Goal: Transaction & Acquisition: Book appointment/travel/reservation

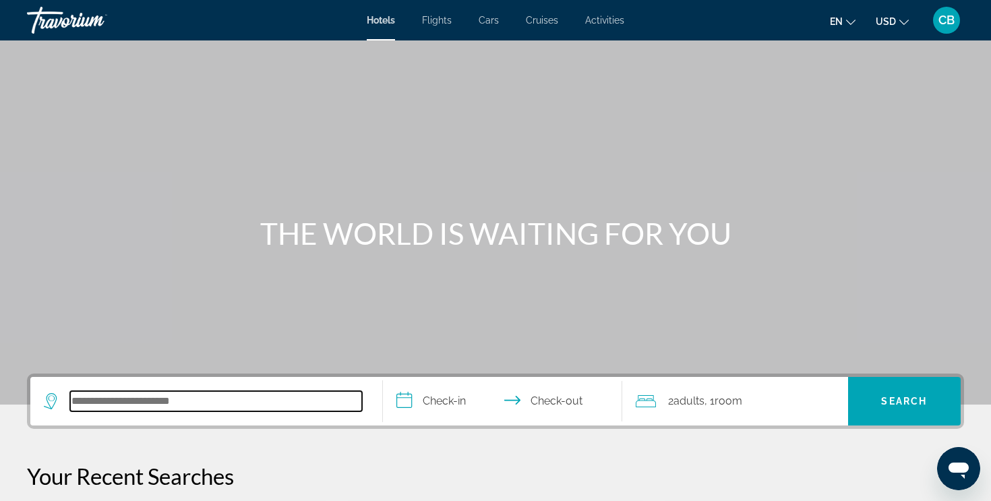
click at [236, 402] on input "Search hotel destination" at bounding box center [216, 401] width 292 height 20
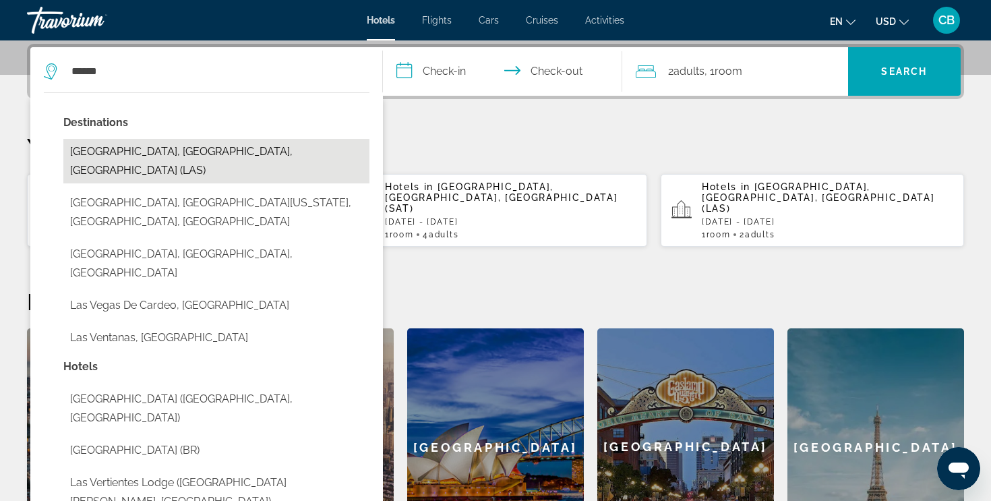
click at [102, 148] on button "[GEOGRAPHIC_DATA], [GEOGRAPHIC_DATA], [GEOGRAPHIC_DATA] (LAS)" at bounding box center [216, 161] width 306 height 44
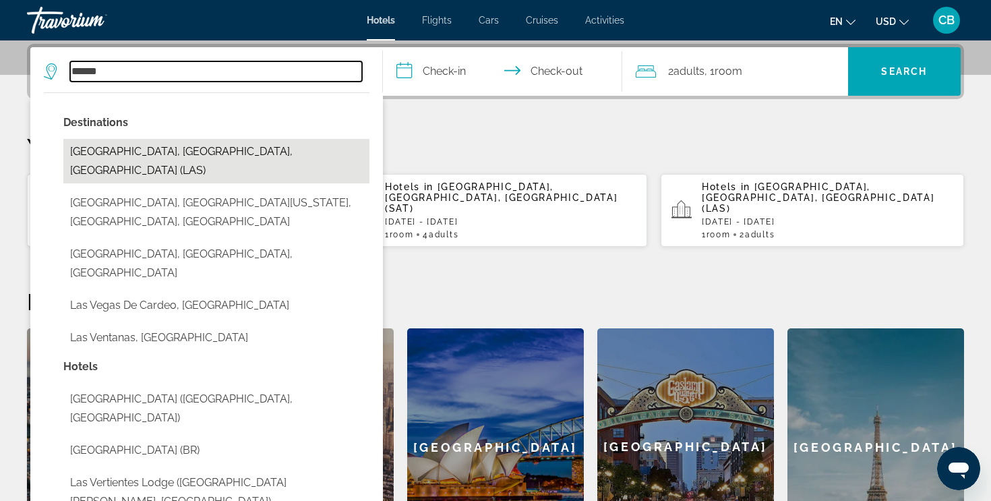
type input "**********"
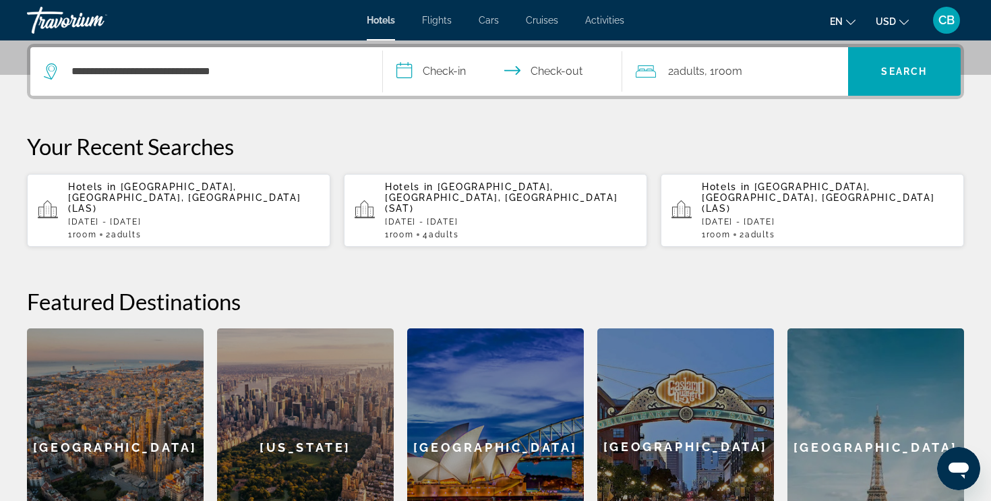
click at [425, 63] on input "**********" at bounding box center [505, 73] width 245 height 53
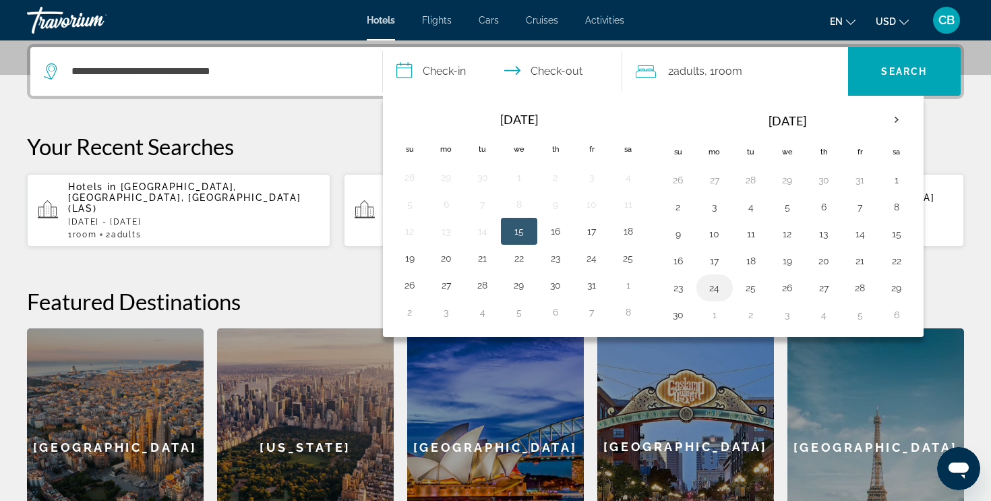
click at [714, 286] on button "24" at bounding box center [715, 287] width 22 height 19
click at [817, 288] on button "27" at bounding box center [824, 287] width 22 height 19
type input "**********"
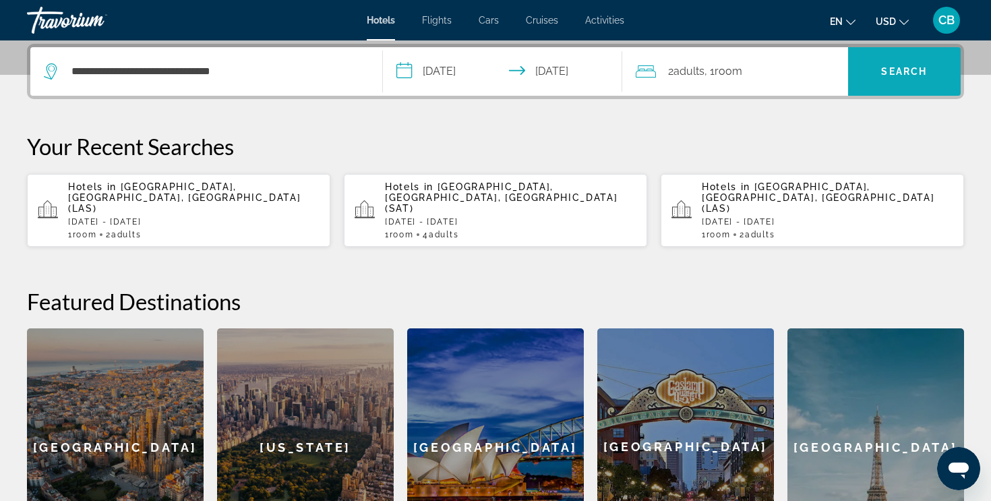
click at [886, 73] on span "Search" at bounding box center [904, 71] width 46 height 11
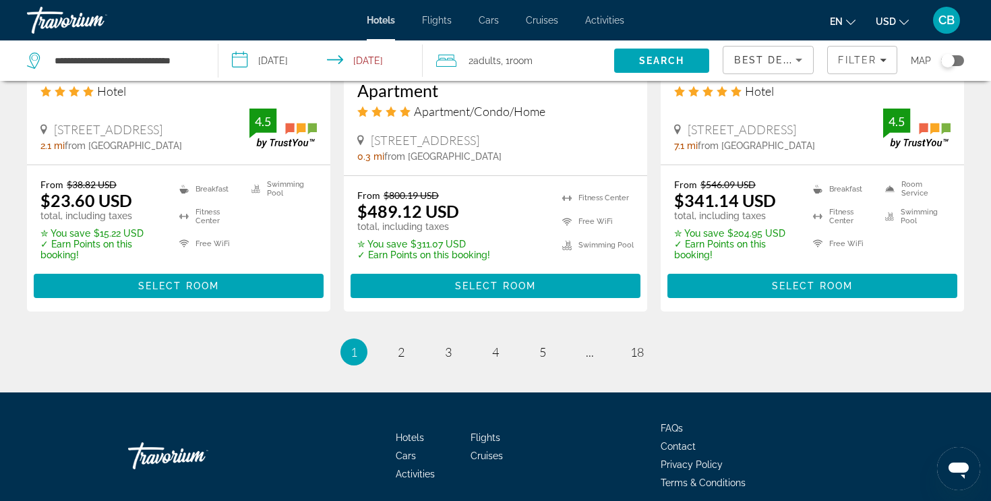
scroll to position [1881, 0]
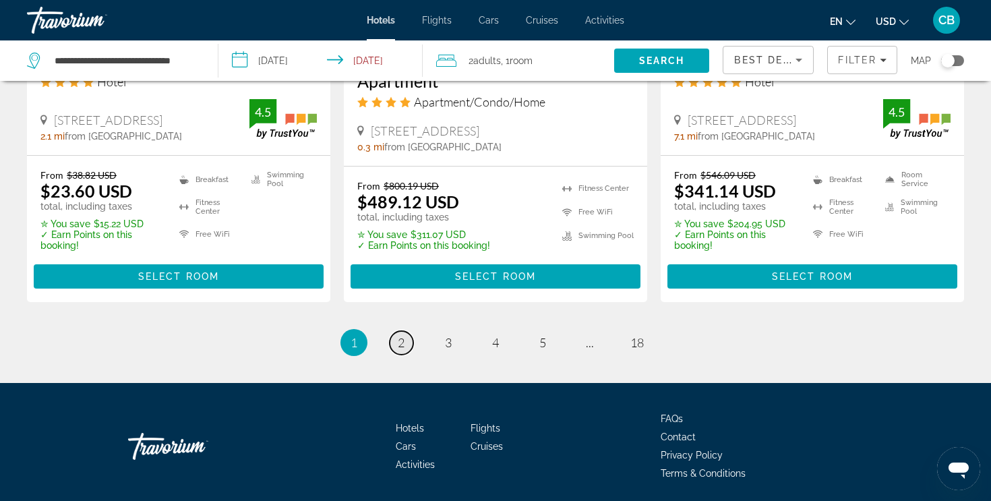
click at [399, 335] on span "2" at bounding box center [401, 342] width 7 height 15
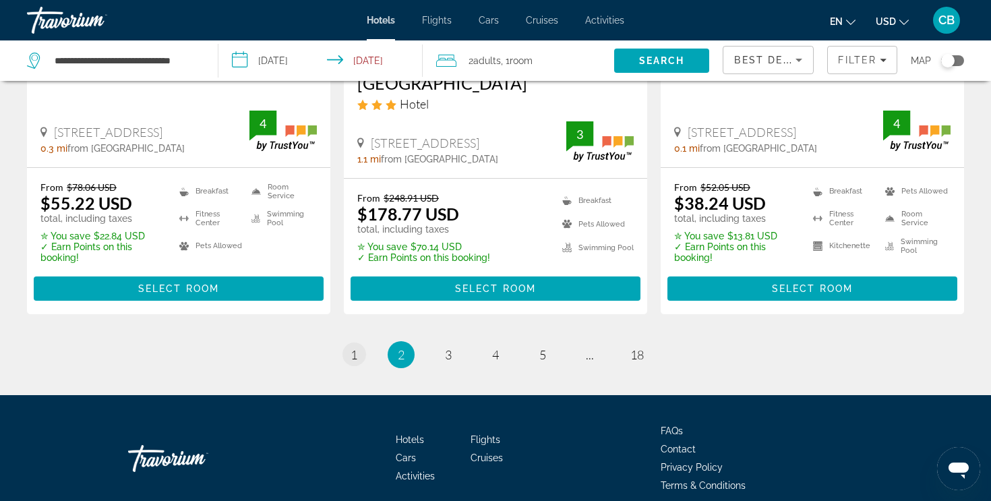
scroll to position [1908, 0]
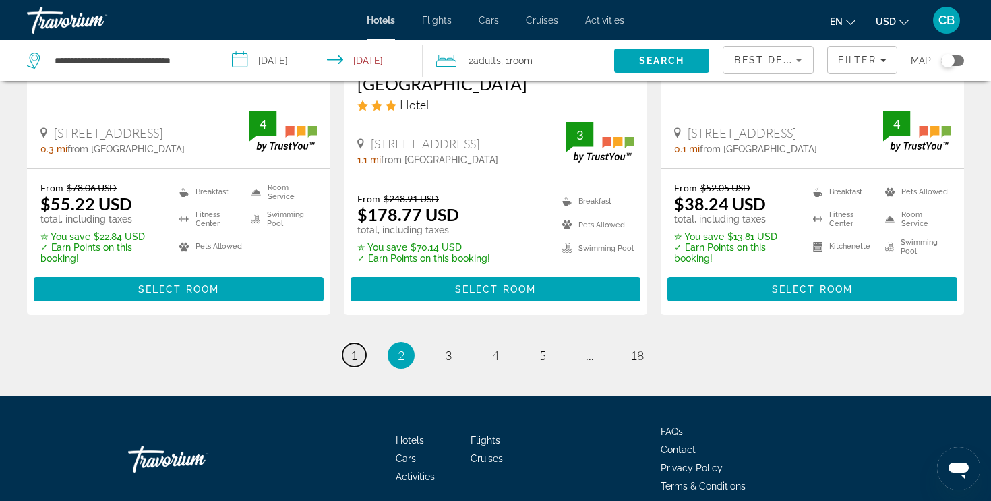
click at [356, 343] on link "page 1" at bounding box center [354, 355] width 24 height 24
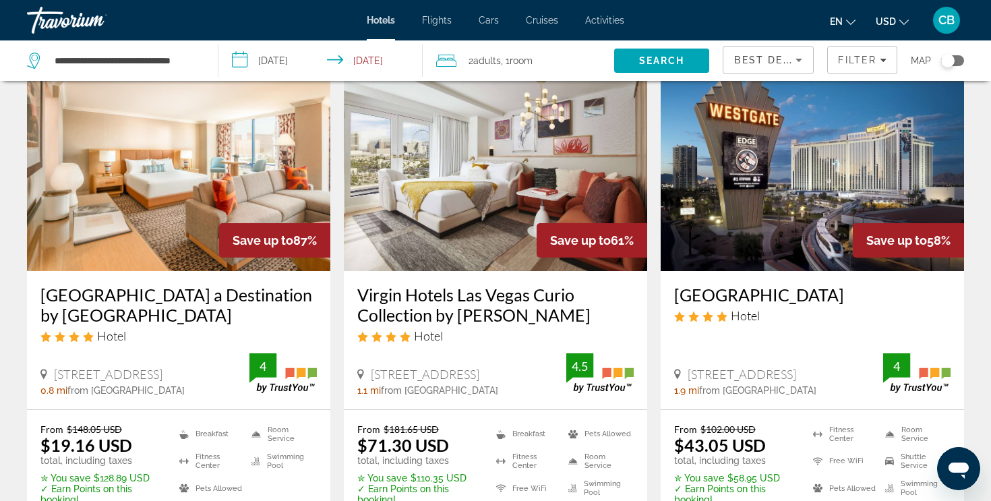
scroll to position [75, 0]
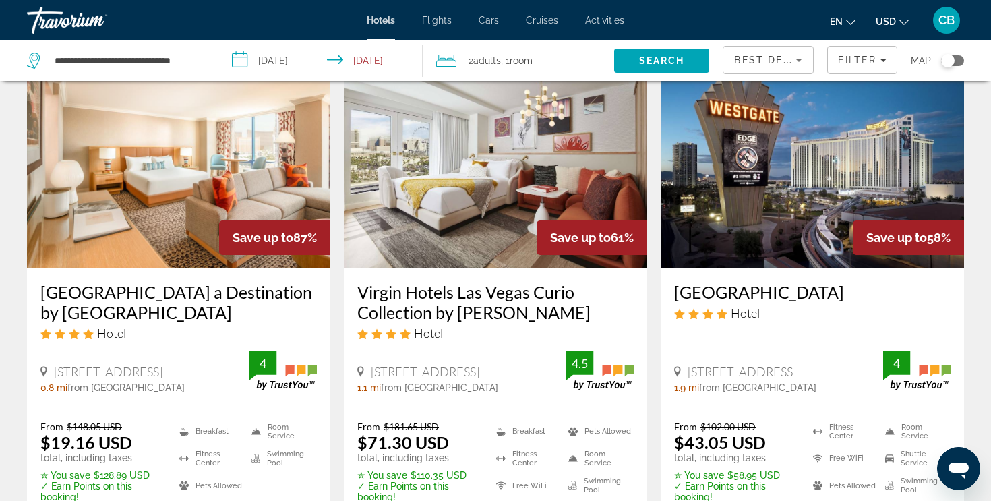
click at [483, 225] on img "Main content" at bounding box center [495, 161] width 303 height 216
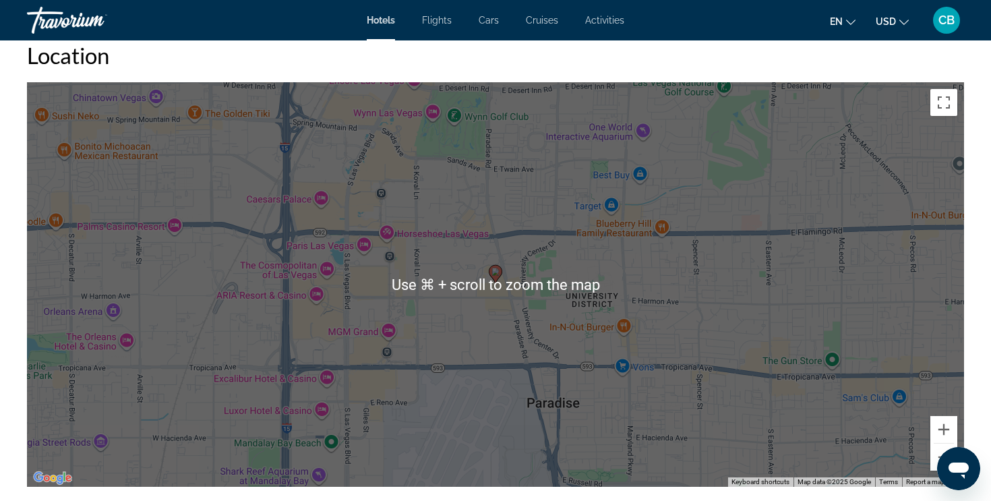
scroll to position [1225, 0]
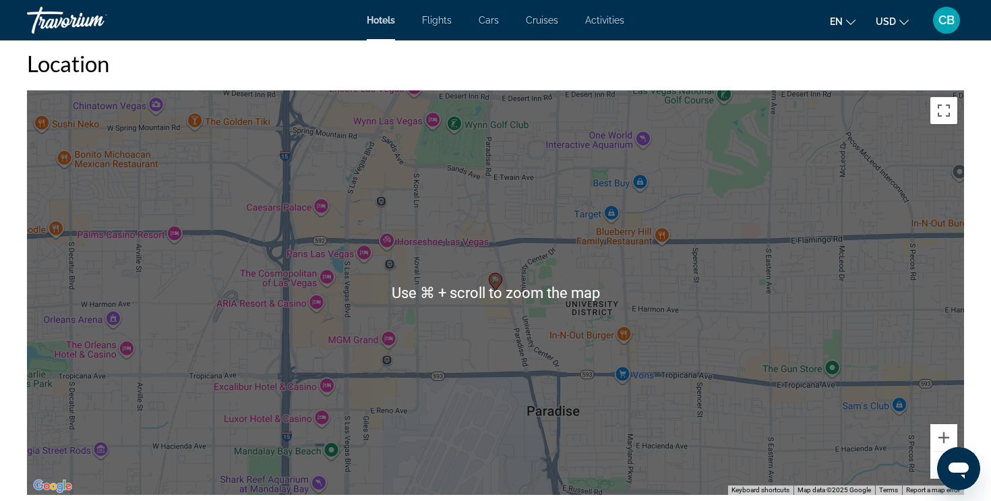
click at [400, 286] on div "To activate drag with keyboard, press Alt + Enter. Once in keyboard drag state,…" at bounding box center [495, 292] width 937 height 404
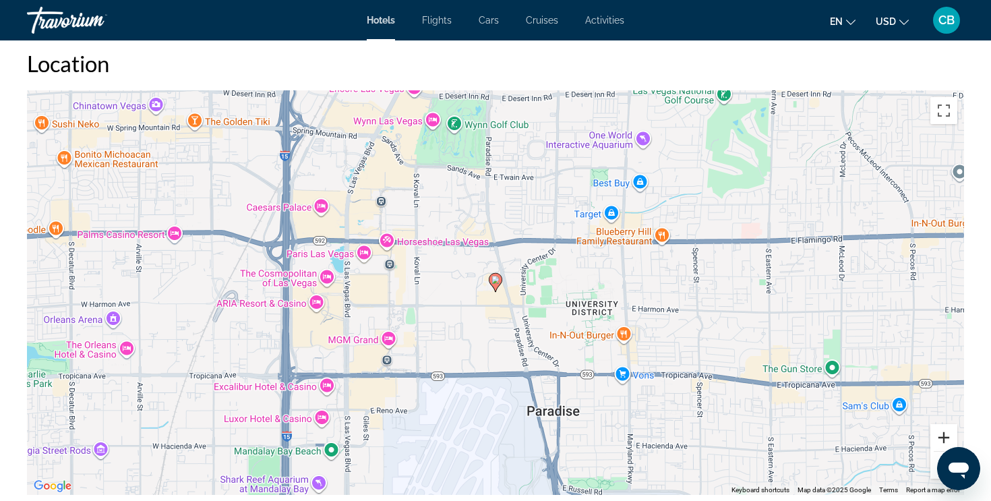
click at [948, 431] on button "Zoom in" at bounding box center [943, 437] width 27 height 27
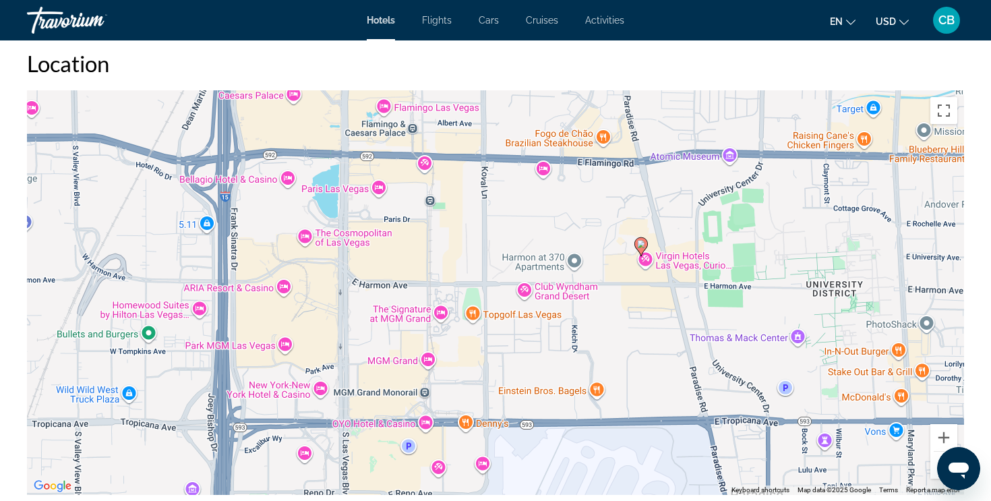
drag, startPoint x: 458, startPoint y: 362, endPoint x: 601, endPoint y: 322, distance: 149.0
click at [603, 324] on div "To activate drag with keyboard, press Alt + Enter. Once in keyboard drag state,…" at bounding box center [495, 292] width 937 height 404
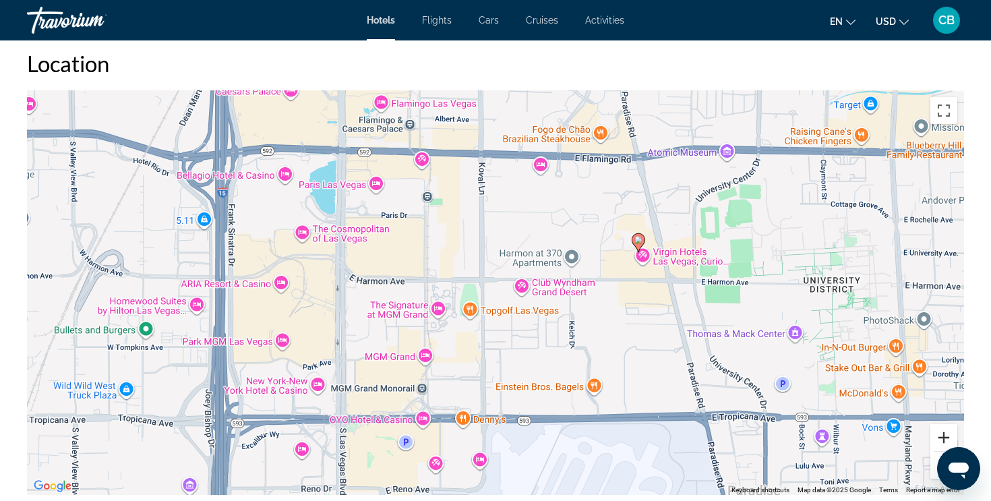
click at [939, 433] on button "Zoom in" at bounding box center [943, 437] width 27 height 27
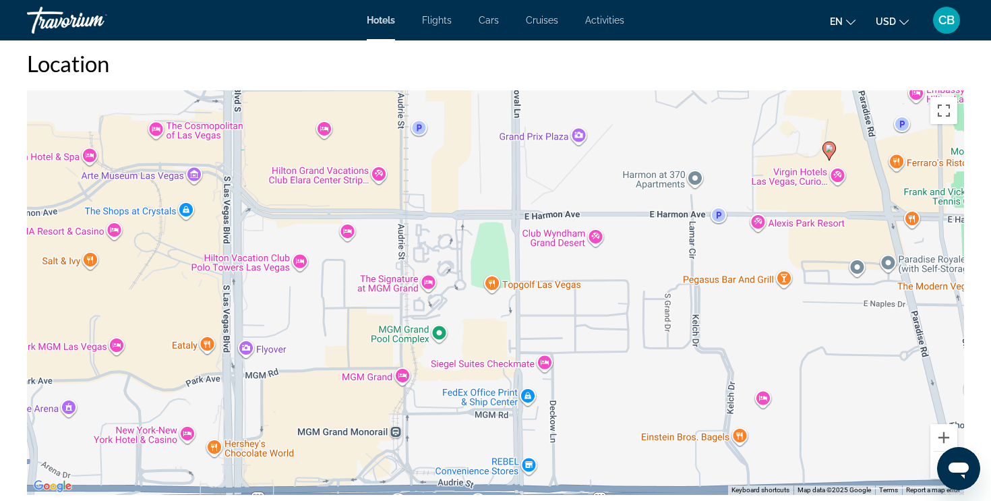
drag, startPoint x: 489, startPoint y: 390, endPoint x: 538, endPoint y: 335, distance: 73.0
click at [538, 335] on div "To activate drag with keyboard, press Alt + Enter. Once in keyboard drag state,…" at bounding box center [495, 292] width 937 height 404
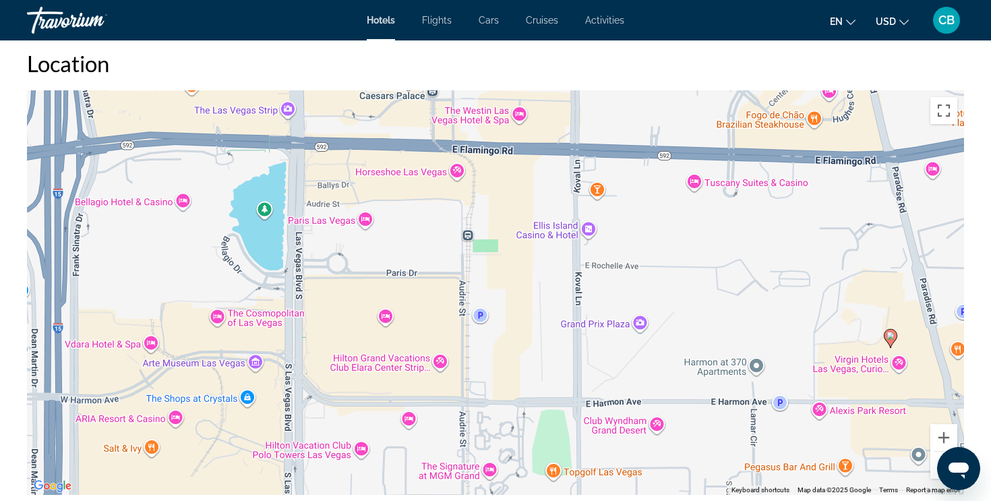
drag, startPoint x: 609, startPoint y: 292, endPoint x: 667, endPoint y: 478, distance: 194.8
click at [667, 478] on div "To activate drag with keyboard, press Alt + Enter. Once in keyboard drag state,…" at bounding box center [495, 292] width 937 height 404
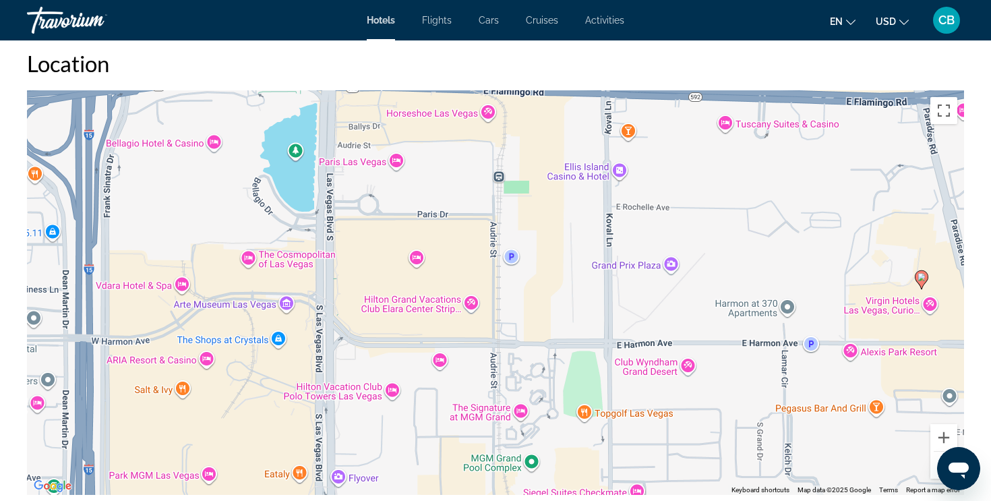
drag, startPoint x: 687, startPoint y: 371, endPoint x: 729, endPoint y: 317, distance: 67.7
click at [729, 317] on div "To activate drag with keyboard, press Alt + Enter. Once in keyboard drag state,…" at bounding box center [495, 292] width 937 height 404
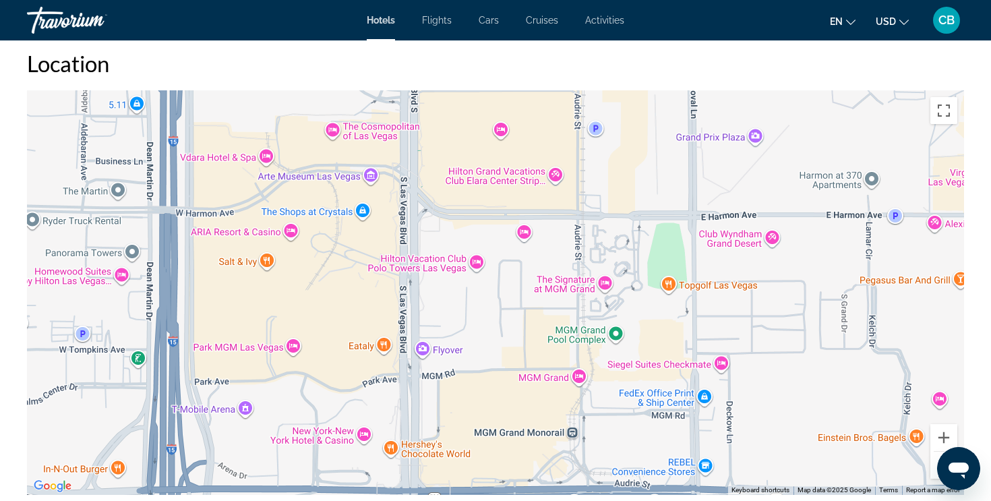
drag, startPoint x: 385, startPoint y: 414, endPoint x: 472, endPoint y: 286, distance: 154.2
click at [472, 286] on div "To activate drag with keyboard, press Alt + Enter. Once in keyboard drag state,…" at bounding box center [495, 292] width 937 height 404
click at [940, 434] on button "Zoom in" at bounding box center [943, 437] width 27 height 27
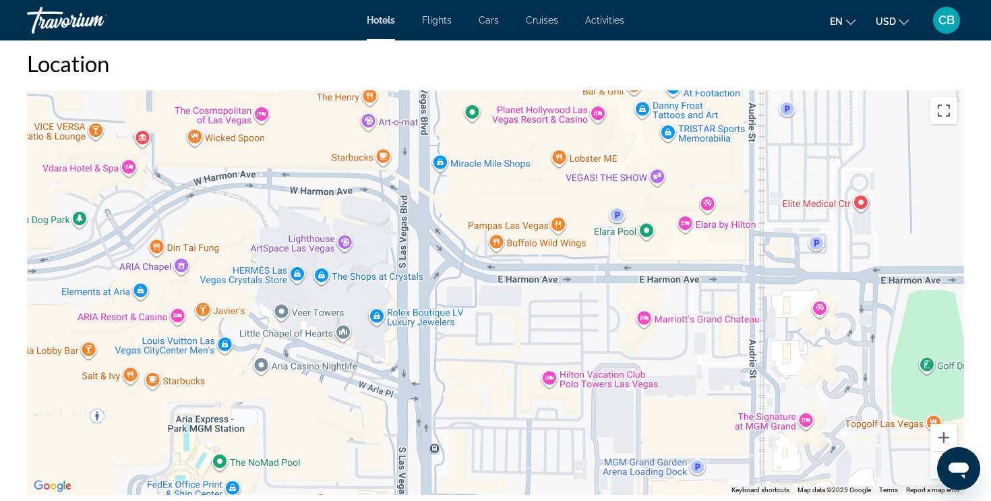
drag, startPoint x: 396, startPoint y: 286, endPoint x: 486, endPoint y: 419, distance: 160.0
click at [487, 420] on div "Main content" at bounding box center [495, 292] width 937 height 404
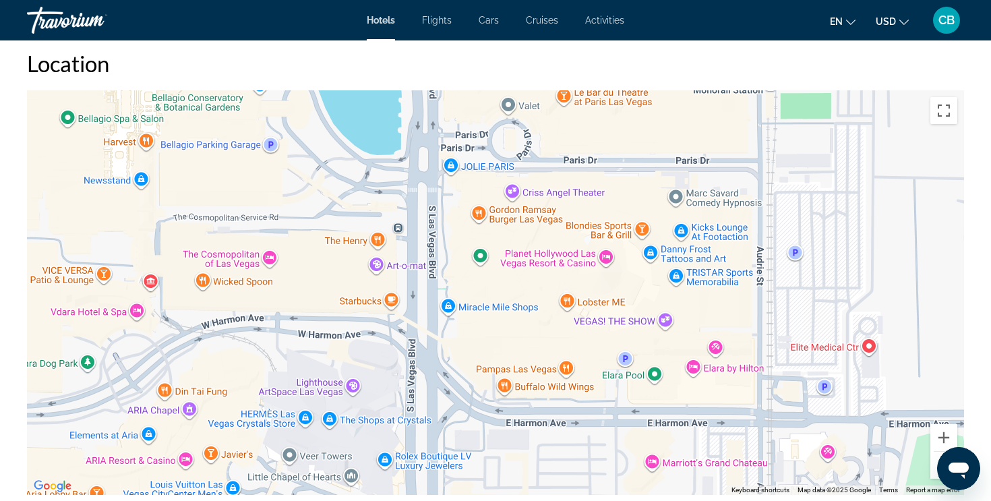
drag, startPoint x: 485, startPoint y: 301, endPoint x: 495, endPoint y: 454, distance: 154.0
click at [495, 454] on div "Main content" at bounding box center [495, 292] width 937 height 404
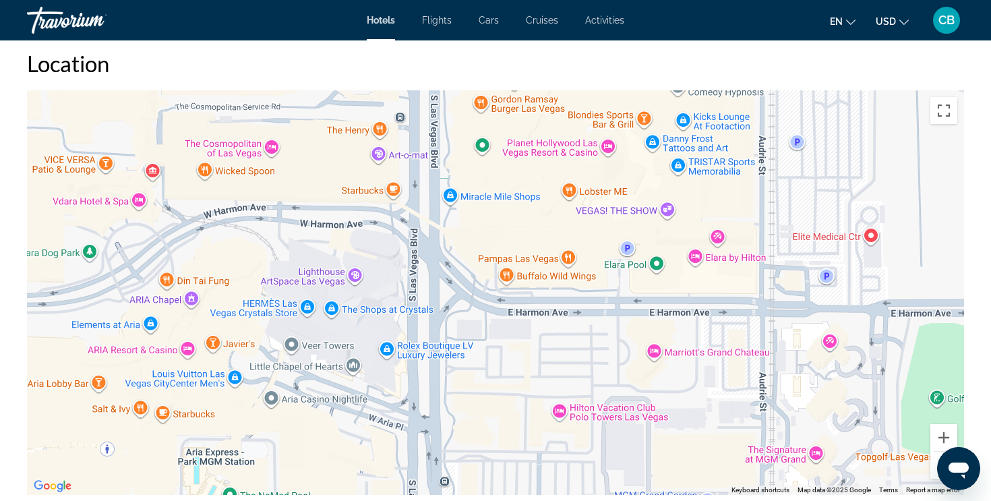
drag, startPoint x: 476, startPoint y: 306, endPoint x: 485, endPoint y: 133, distance: 173.4
click at [485, 133] on div "Main content" at bounding box center [495, 292] width 937 height 404
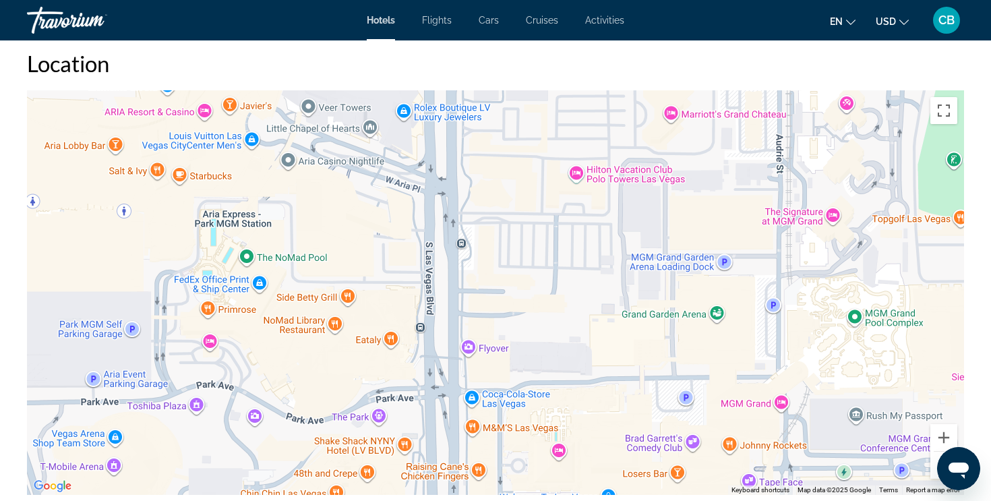
drag, startPoint x: 480, startPoint y: 369, endPoint x: 494, endPoint y: 204, distance: 166.4
click at [494, 204] on div "Main content" at bounding box center [495, 292] width 937 height 404
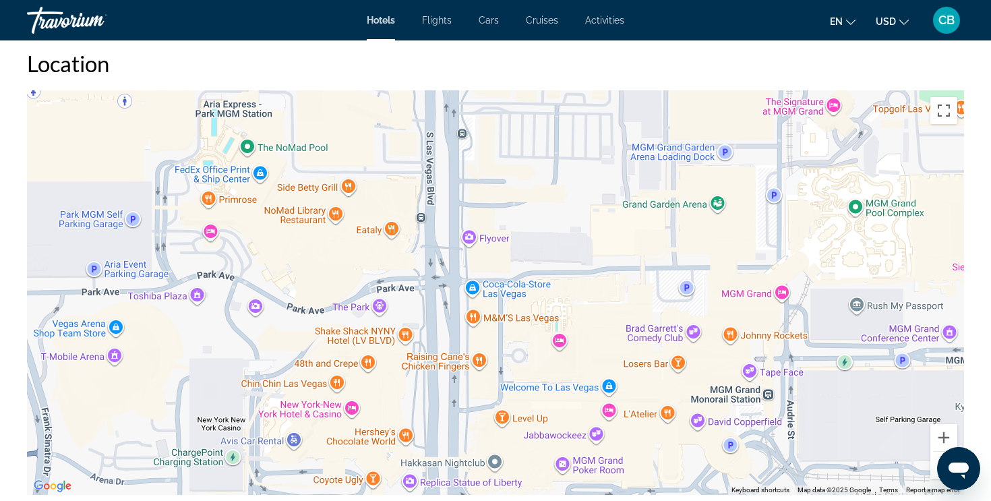
drag, startPoint x: 532, startPoint y: 399, endPoint x: 532, endPoint y: 278, distance: 121.3
click at [532, 278] on div "Main content" at bounding box center [495, 292] width 937 height 404
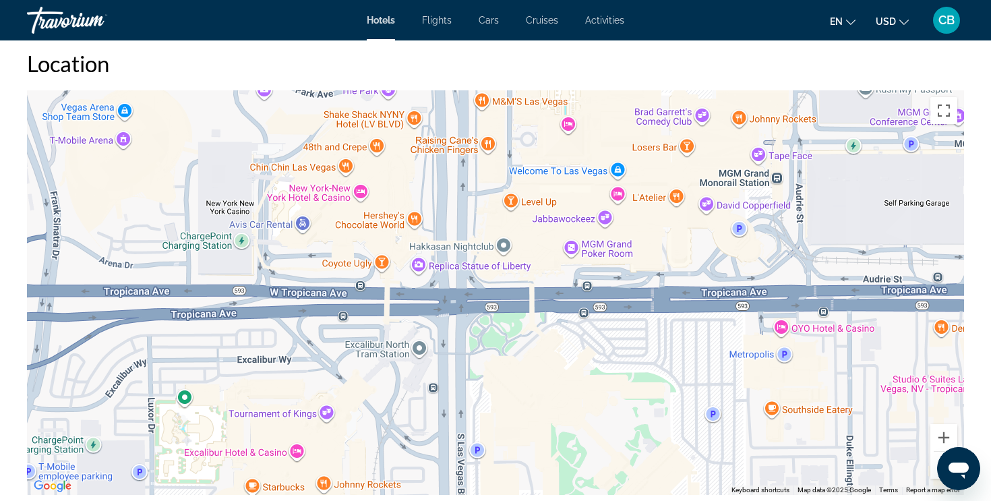
drag, startPoint x: 495, startPoint y: 406, endPoint x: 505, endPoint y: 209, distance: 197.7
click at [505, 209] on div "Main content" at bounding box center [495, 292] width 937 height 404
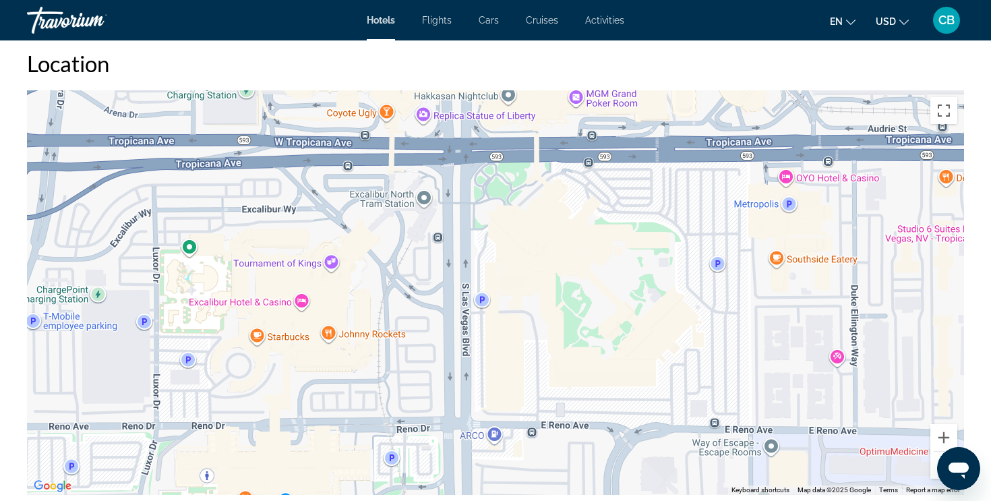
drag, startPoint x: 501, startPoint y: 408, endPoint x: 501, endPoint y: 279, distance: 128.7
click at [501, 279] on div "Main content" at bounding box center [495, 292] width 937 height 404
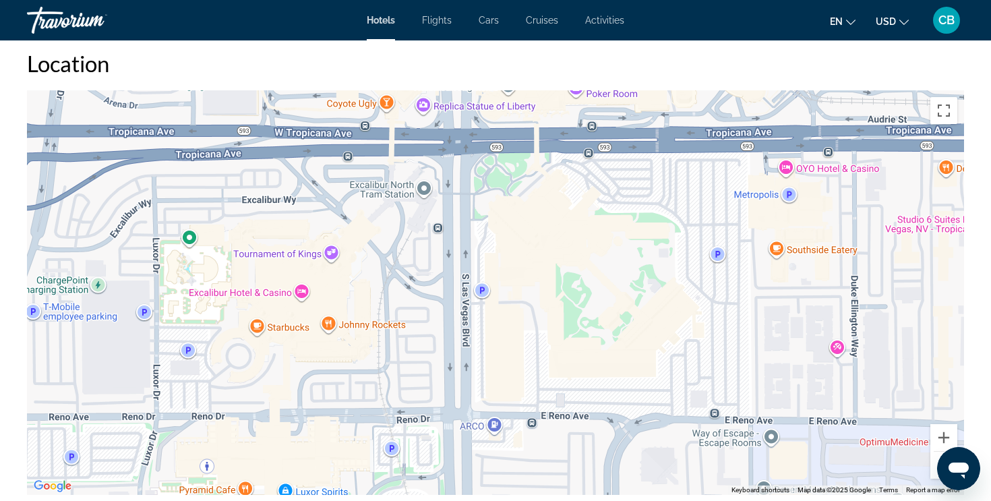
click at [933, 472] on button "Zoom out" at bounding box center [943, 465] width 27 height 27
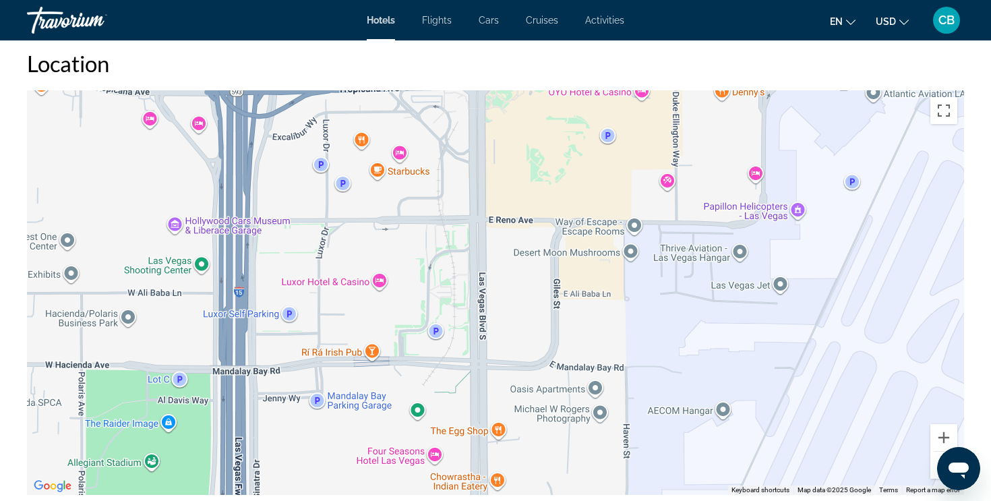
drag, startPoint x: 521, startPoint y: 414, endPoint x: 522, endPoint y: 277, distance: 137.5
click at [522, 277] on div "Main content" at bounding box center [495, 292] width 937 height 404
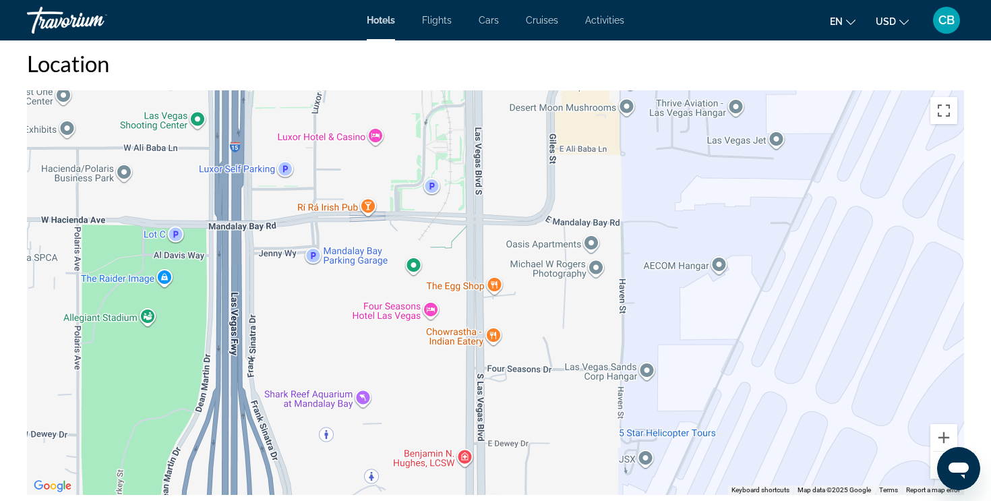
drag, startPoint x: 518, startPoint y: 328, endPoint x: 513, endPoint y: 182, distance: 145.6
click at [513, 182] on div "Main content" at bounding box center [495, 292] width 937 height 404
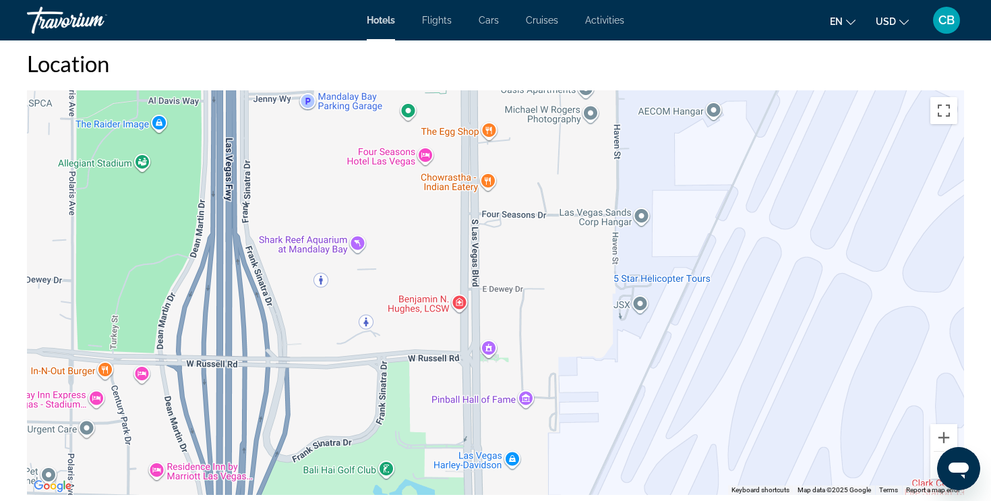
drag, startPoint x: 519, startPoint y: 437, endPoint x: 514, endPoint y: 279, distance: 157.8
click at [514, 279] on div "Main content" at bounding box center [495, 292] width 937 height 404
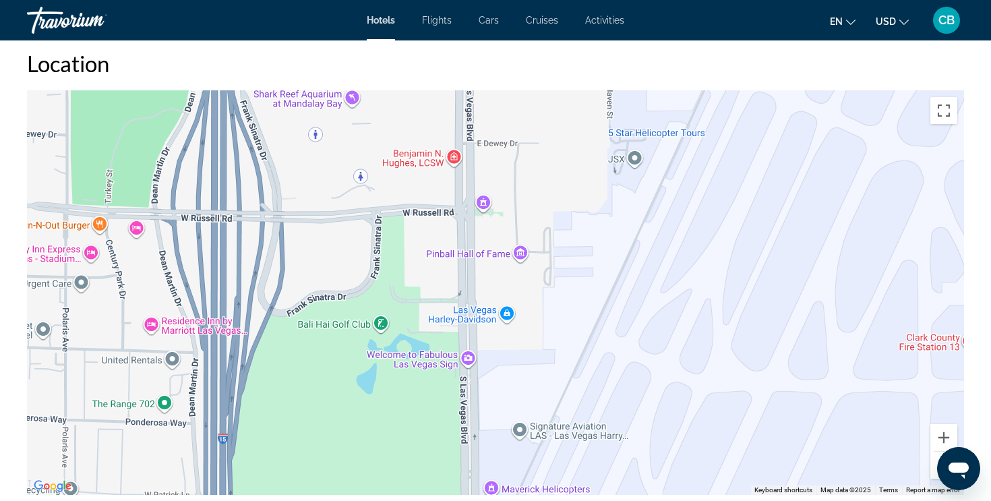
drag, startPoint x: 527, startPoint y: 345, endPoint x: 522, endPoint y: 197, distance: 147.7
click at [522, 197] on div "Main content" at bounding box center [495, 292] width 937 height 404
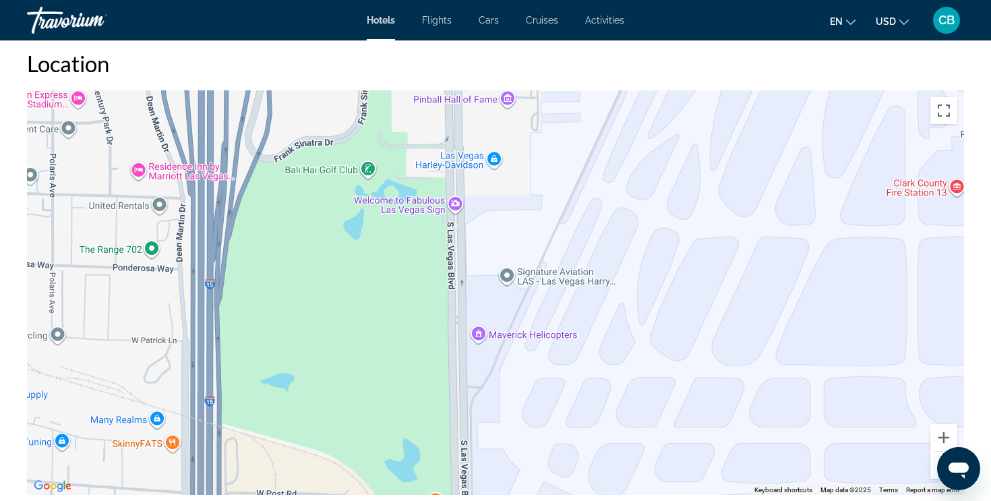
drag, startPoint x: 524, startPoint y: 404, endPoint x: 512, endPoint y: 247, distance: 158.1
click at [512, 247] on div "Main content" at bounding box center [495, 292] width 937 height 404
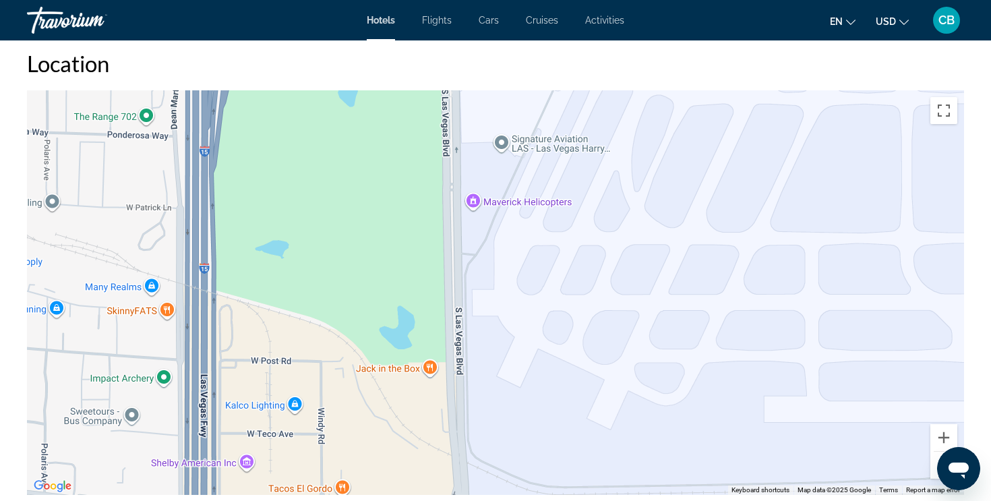
drag, startPoint x: 515, startPoint y: 403, endPoint x: 509, endPoint y: 269, distance: 134.2
click at [509, 269] on div "Main content" at bounding box center [495, 292] width 937 height 404
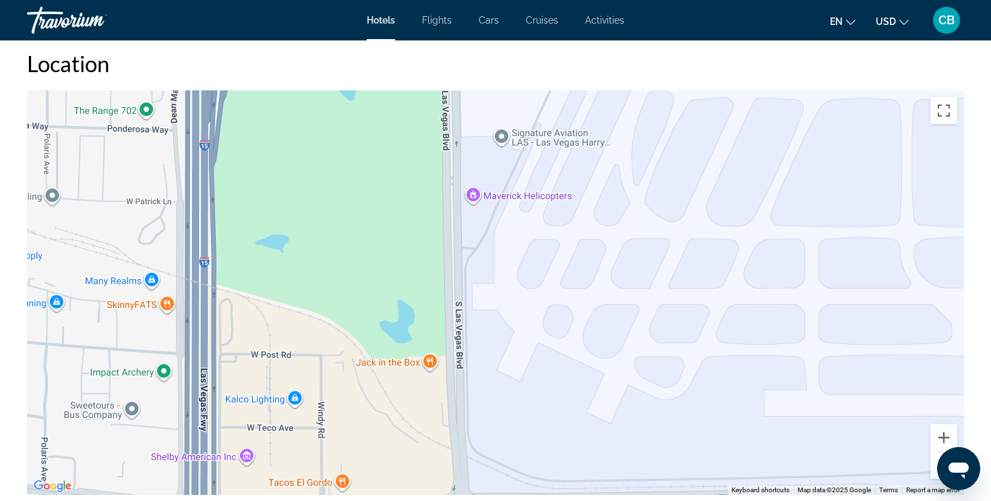
click at [935, 470] on button "Zoom out" at bounding box center [943, 465] width 27 height 27
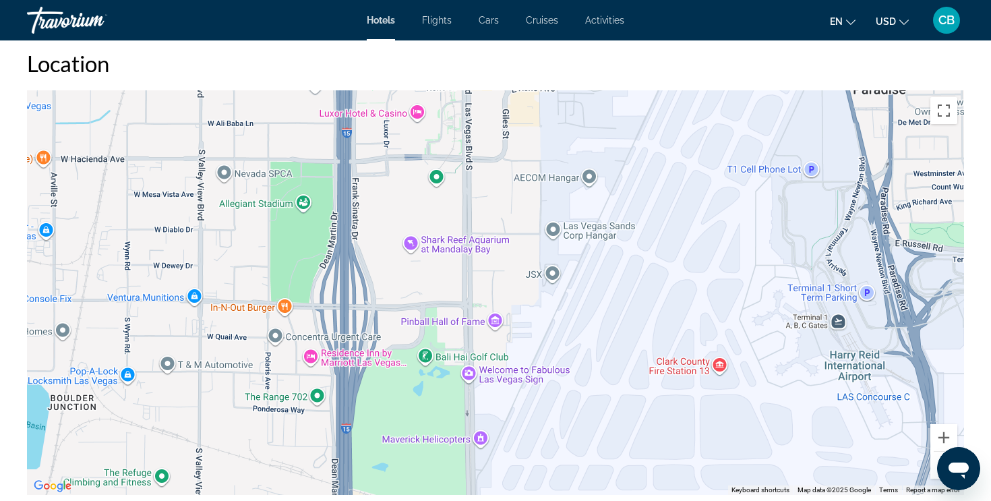
drag, startPoint x: 564, startPoint y: 370, endPoint x: 559, endPoint y: 564, distance: 194.2
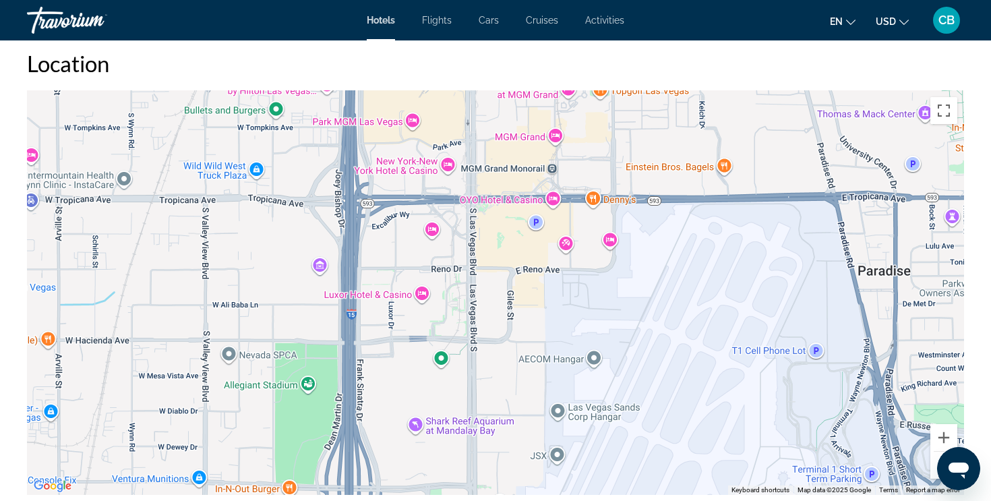
drag, startPoint x: 535, startPoint y: 369, endPoint x: 542, endPoint y: 553, distance: 183.4
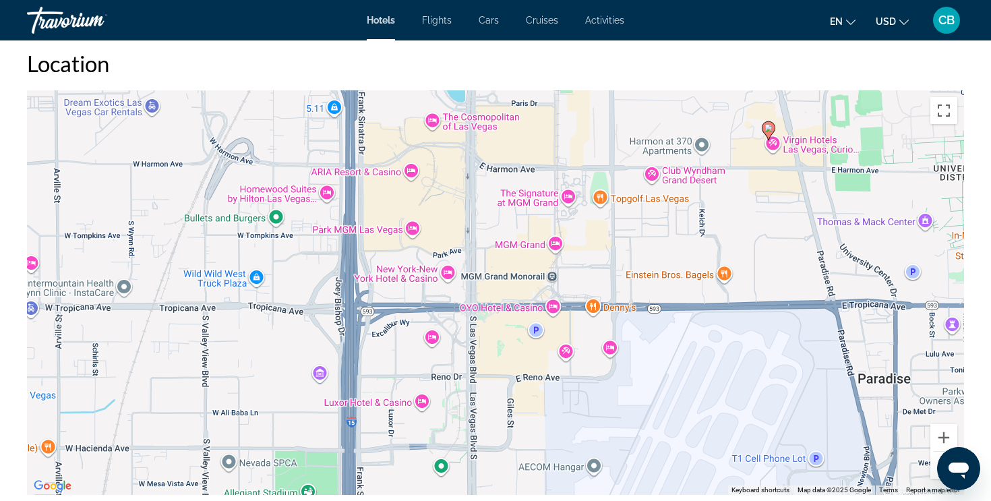
drag, startPoint x: 516, startPoint y: 339, endPoint x: 516, endPoint y: 450, distance: 110.5
click at [516, 450] on div "To activate drag with keyboard, press Alt + Enter. Once in keyboard drag state,…" at bounding box center [495, 292] width 937 height 404
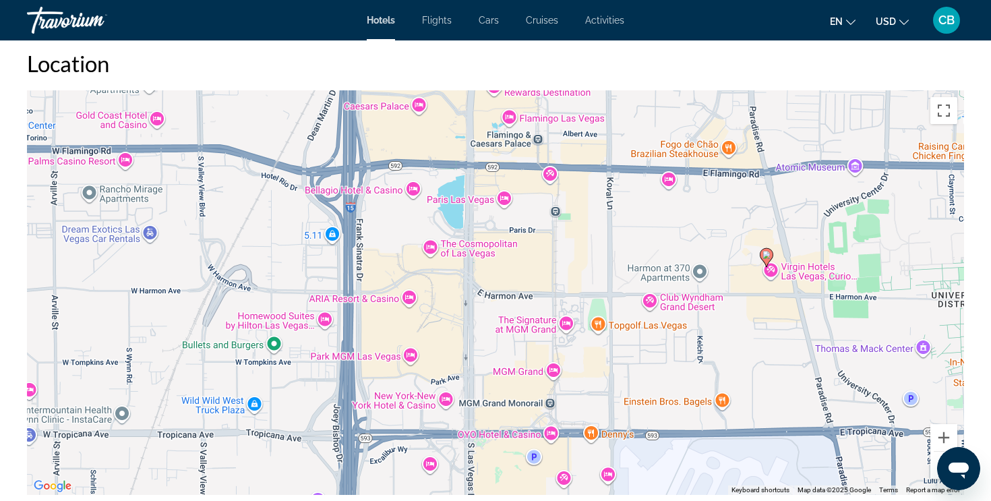
drag, startPoint x: 508, startPoint y: 343, endPoint x: 505, endPoint y: 470, distance: 126.7
click at [505, 471] on div "To activate drag with keyboard, press Alt + Enter. Once in keyboard drag state,…" at bounding box center [495, 292] width 937 height 404
click at [944, 430] on button "Zoom in" at bounding box center [943, 437] width 27 height 27
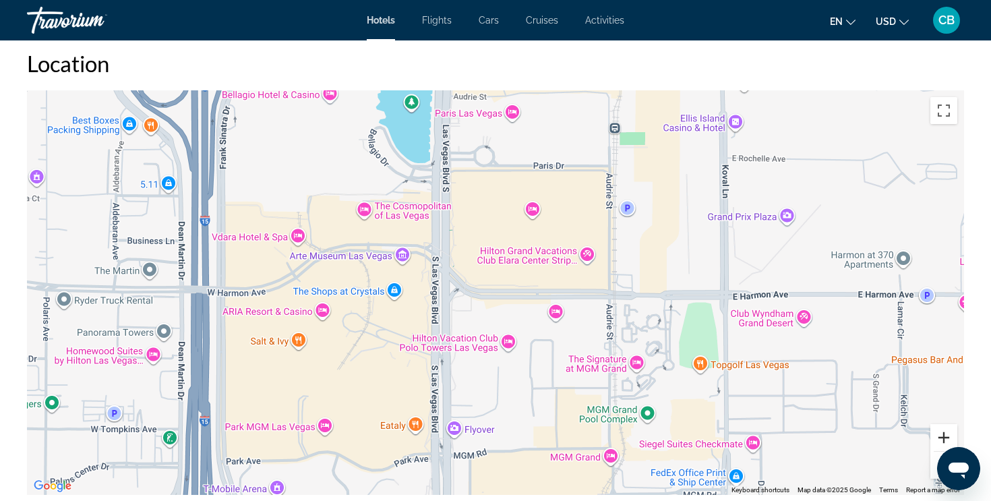
click at [944, 430] on button "Zoom in" at bounding box center [943, 437] width 27 height 27
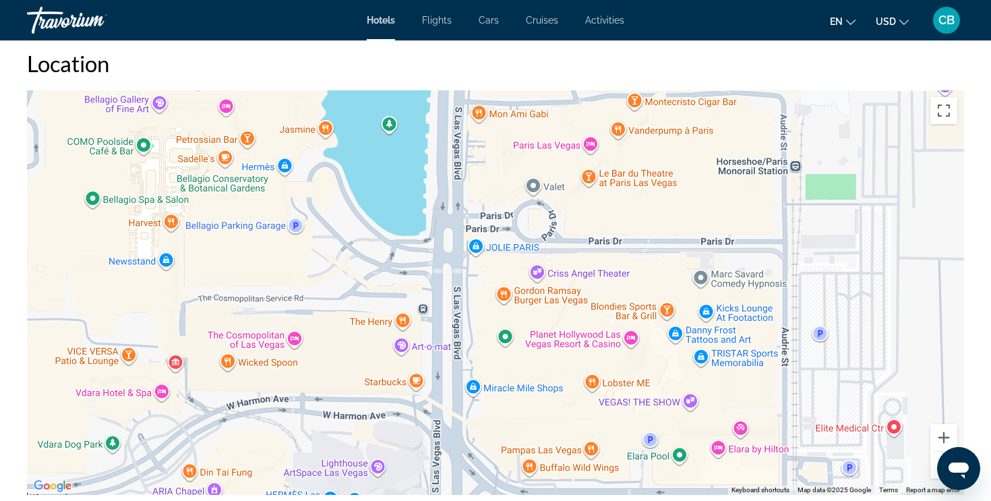
drag, startPoint x: 408, startPoint y: 313, endPoint x: 472, endPoint y: 514, distance: 211.4
click at [944, 436] on button "Zoom in" at bounding box center [943, 437] width 27 height 27
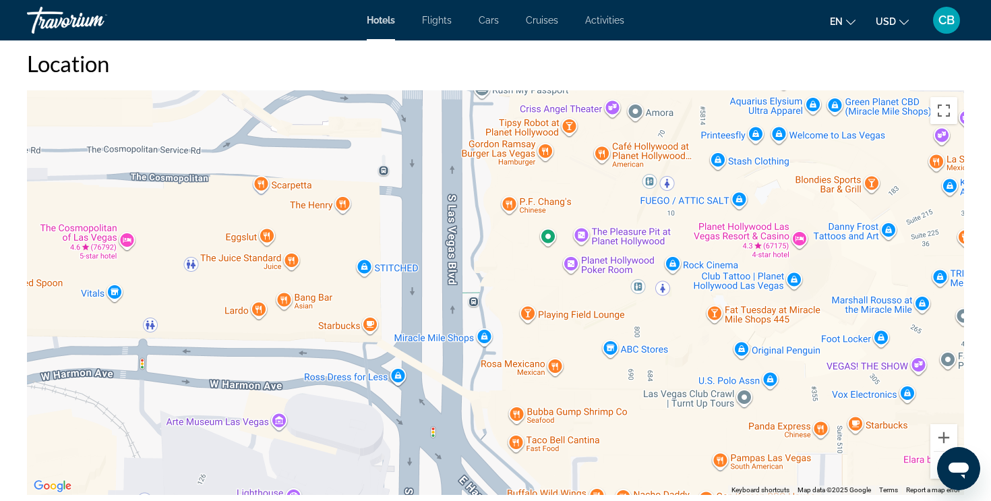
drag, startPoint x: 396, startPoint y: 403, endPoint x: 428, endPoint y: 244, distance: 162.3
click at [428, 244] on div "Main content" at bounding box center [495, 292] width 937 height 404
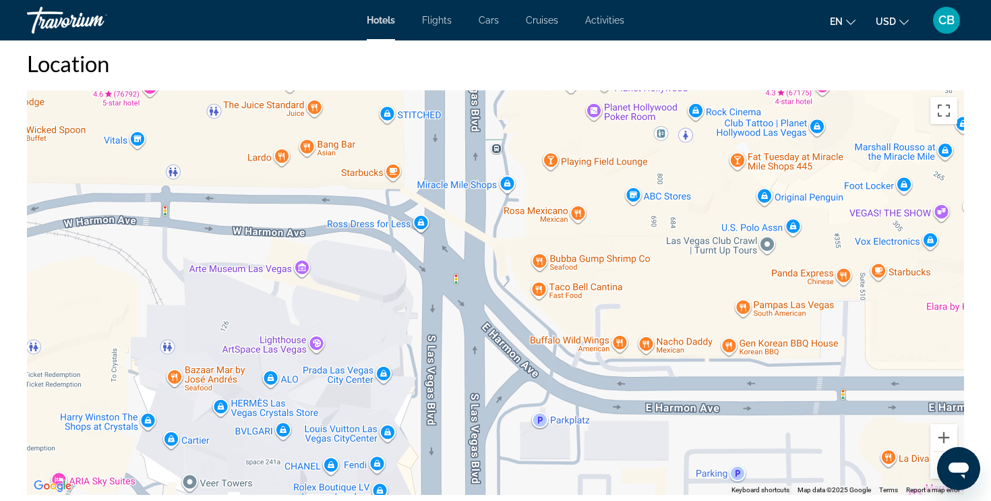
drag, startPoint x: 430, startPoint y: 332, endPoint x: 453, endPoint y: 181, distance: 152.7
click at [453, 181] on div "Main content" at bounding box center [495, 292] width 937 height 404
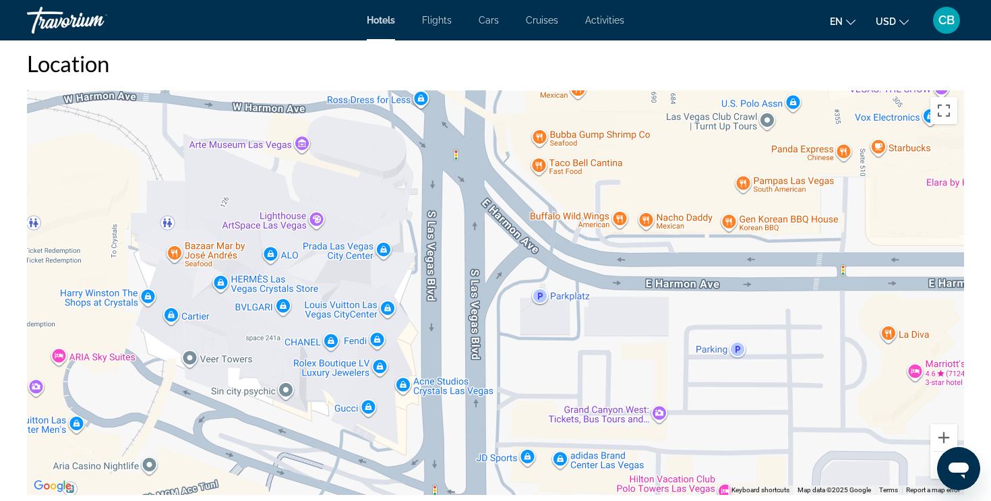
drag, startPoint x: 422, startPoint y: 310, endPoint x: 421, endPoint y: 183, distance: 127.4
click at [422, 183] on div "Main content" at bounding box center [495, 292] width 937 height 404
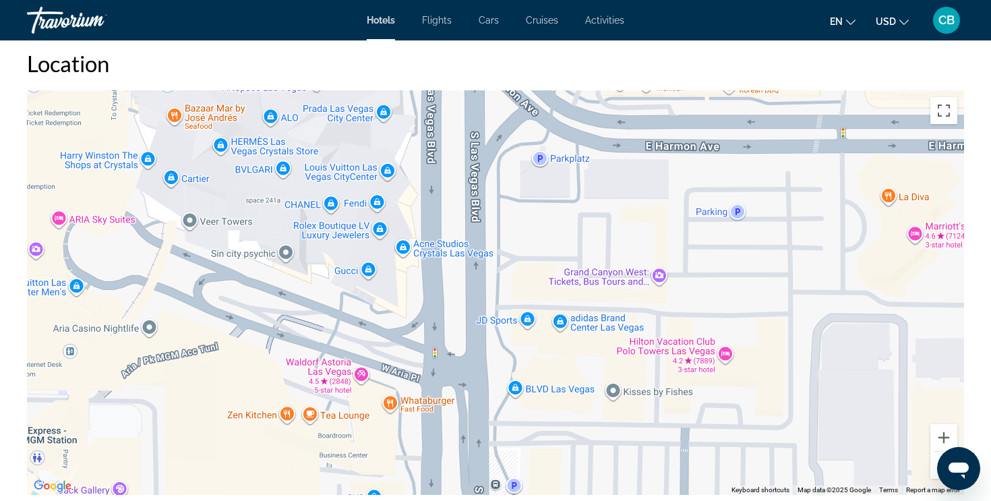
drag, startPoint x: 418, startPoint y: 270, endPoint x: 418, endPoint y: 131, distance: 138.8
click at [418, 131] on div "Main content" at bounding box center [495, 292] width 937 height 404
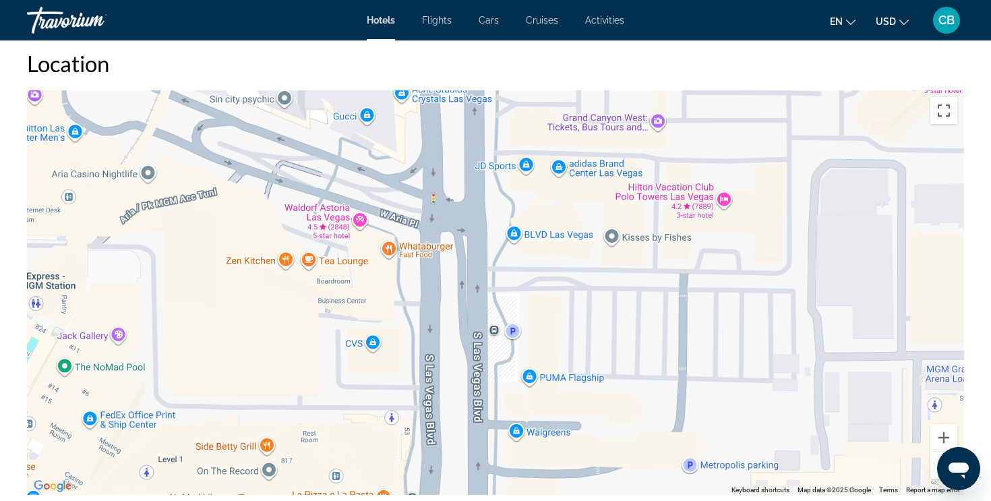
drag, startPoint x: 403, startPoint y: 348, endPoint x: 401, endPoint y: 187, distance: 161.1
click at [402, 187] on div "Main content" at bounding box center [495, 292] width 937 height 404
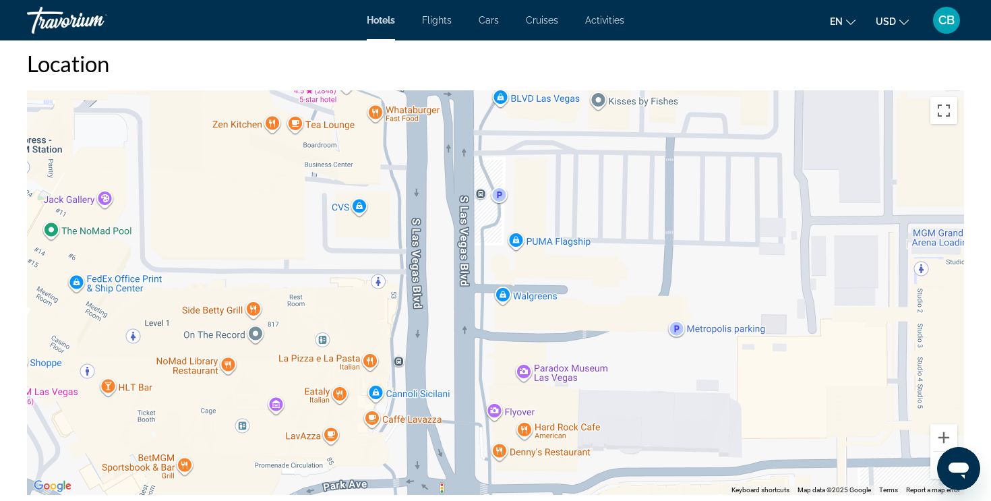
drag, startPoint x: 406, startPoint y: 366, endPoint x: 393, endPoint y: 231, distance: 135.4
click at [393, 231] on div "Main content" at bounding box center [495, 292] width 937 height 404
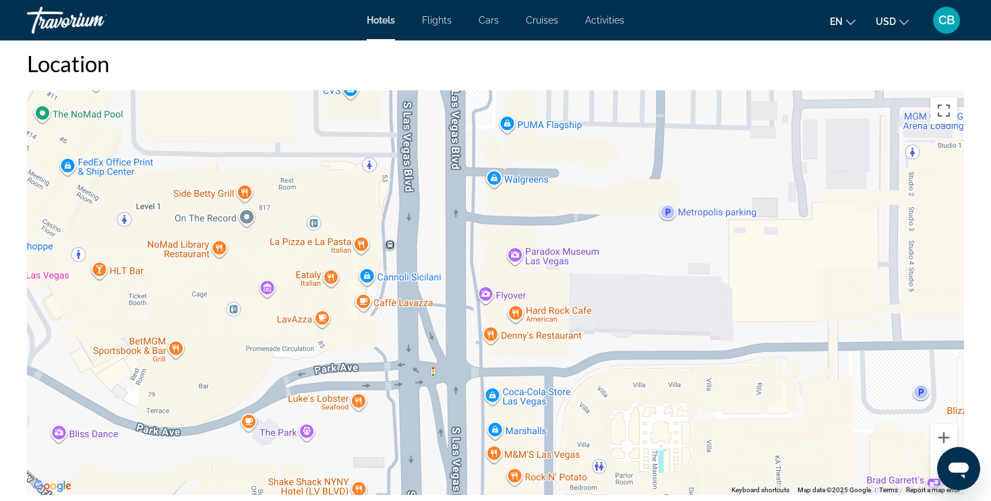
drag, startPoint x: 390, startPoint y: 295, endPoint x: 381, endPoint y: 175, distance: 120.3
click at [381, 177] on div "Main content" at bounding box center [495, 292] width 937 height 404
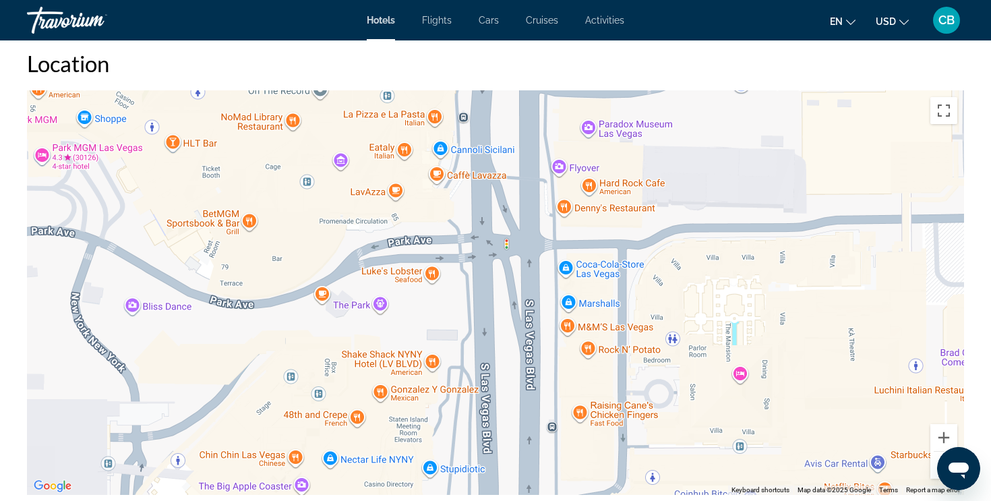
drag, startPoint x: 371, startPoint y: 367, endPoint x: 441, endPoint y: 239, distance: 145.4
click at [445, 240] on div "Main content" at bounding box center [495, 292] width 937 height 404
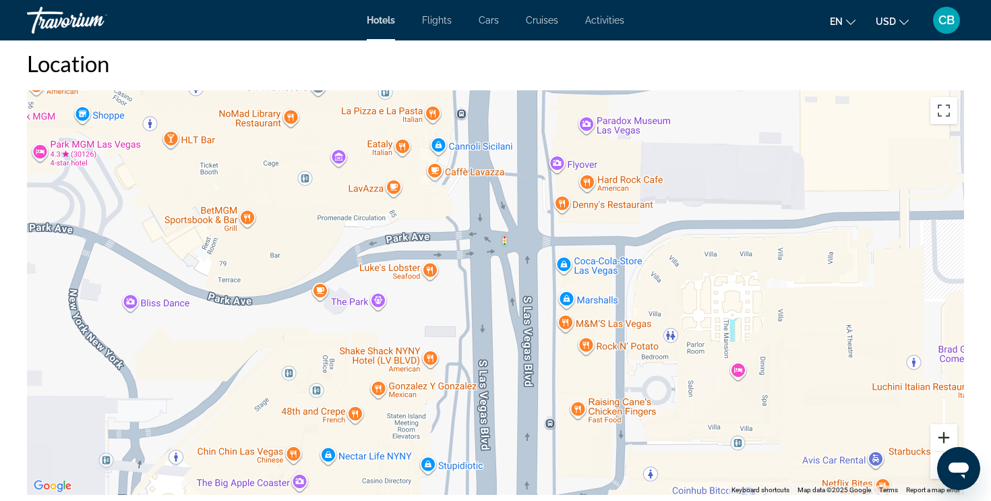
click at [941, 440] on button "Zoom in" at bounding box center [943, 437] width 27 height 27
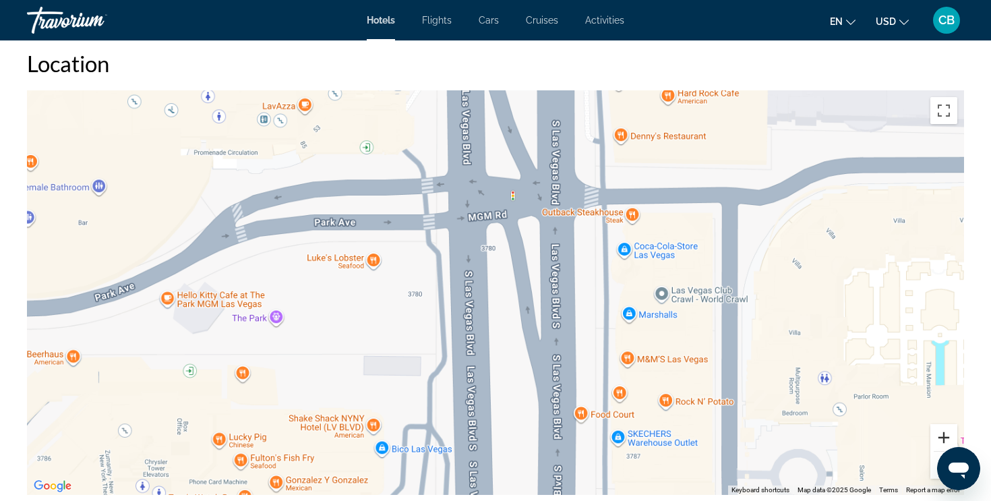
click at [941, 440] on button "Zoom in" at bounding box center [943, 437] width 27 height 27
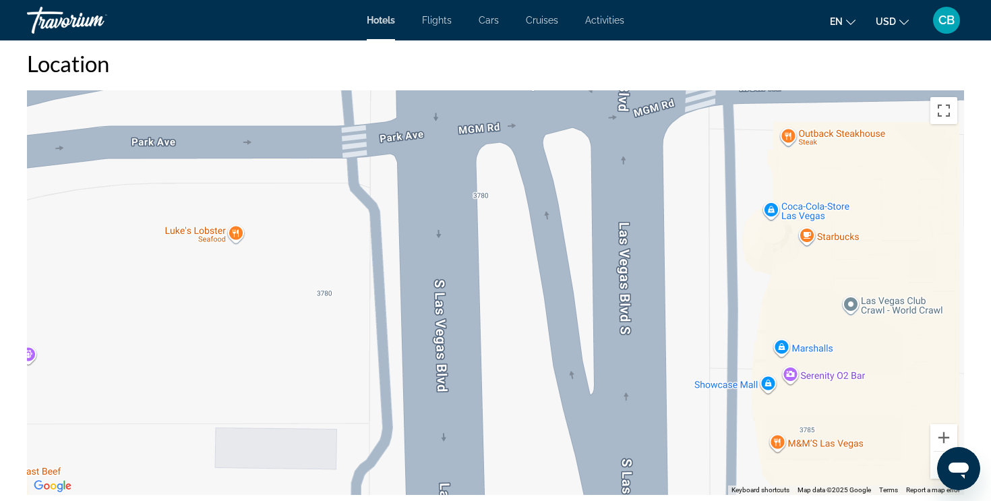
click at [938, 468] on div "Open messaging window" at bounding box center [958, 468] width 40 height 40
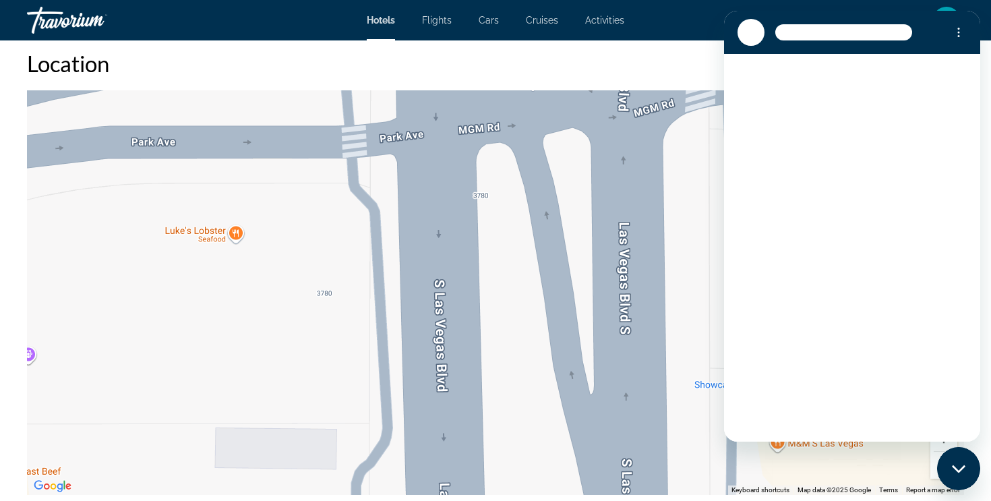
scroll to position [0, 0]
click at [933, 470] on button "Zoom out" at bounding box center [943, 465] width 27 height 27
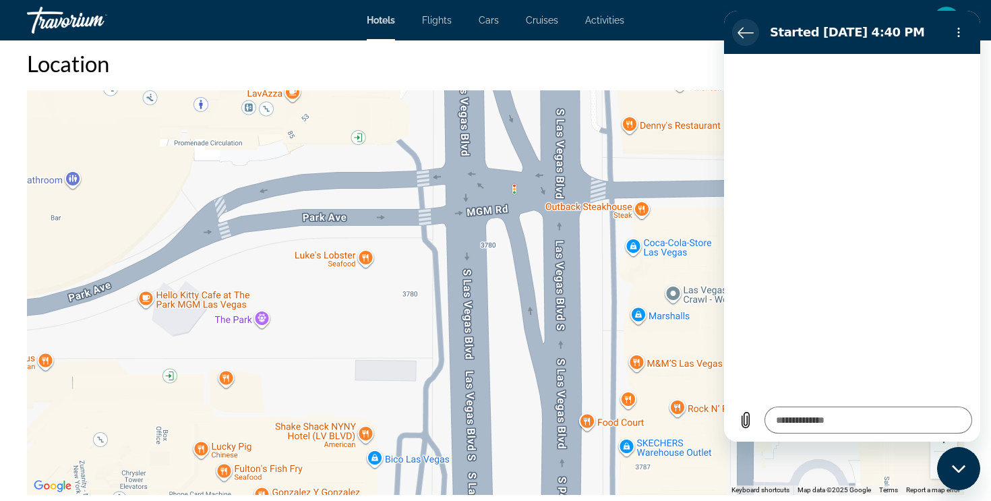
click at [741, 26] on icon "Back to the conversation list" at bounding box center [745, 32] width 16 height 16
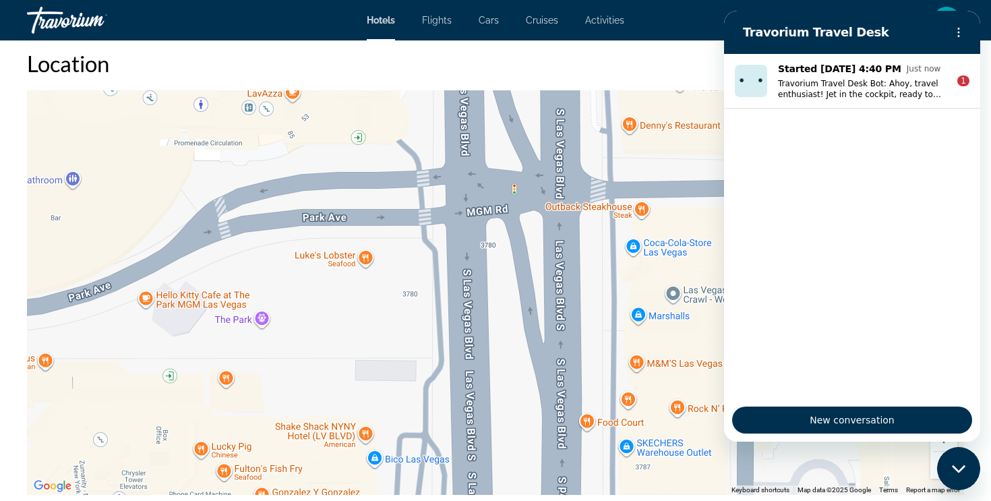
click at [934, 466] on button "Zoom out" at bounding box center [943, 465] width 27 height 27
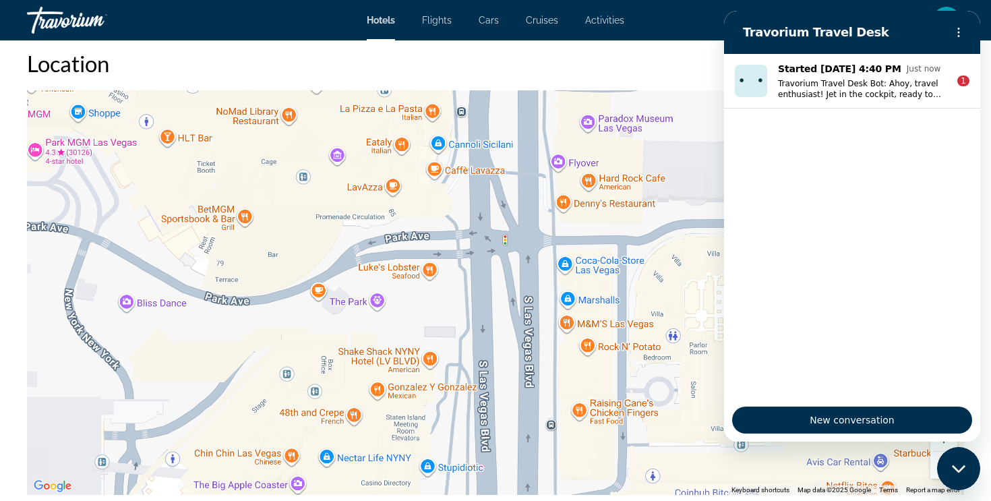
click at [934, 466] on button "Zoom out" at bounding box center [943, 465] width 27 height 27
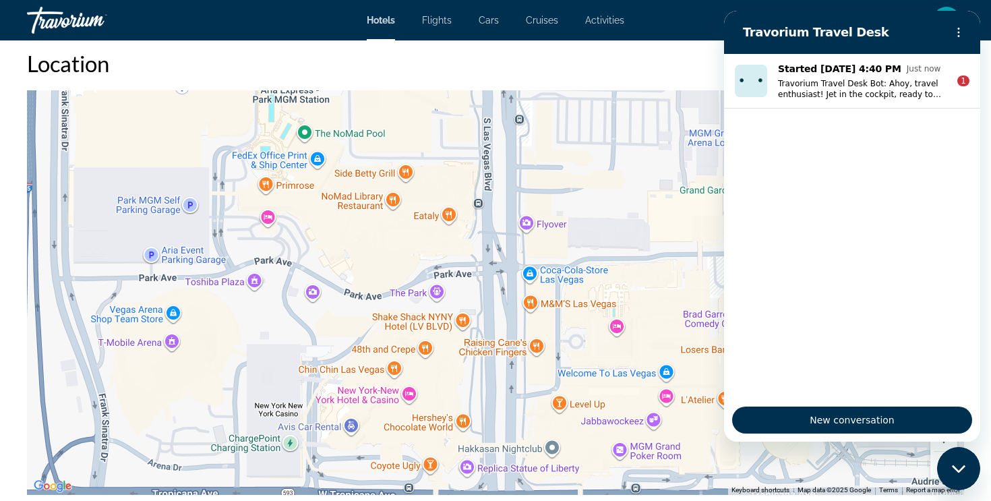
click at [705, 58] on h2 "Location" at bounding box center [495, 63] width 937 height 27
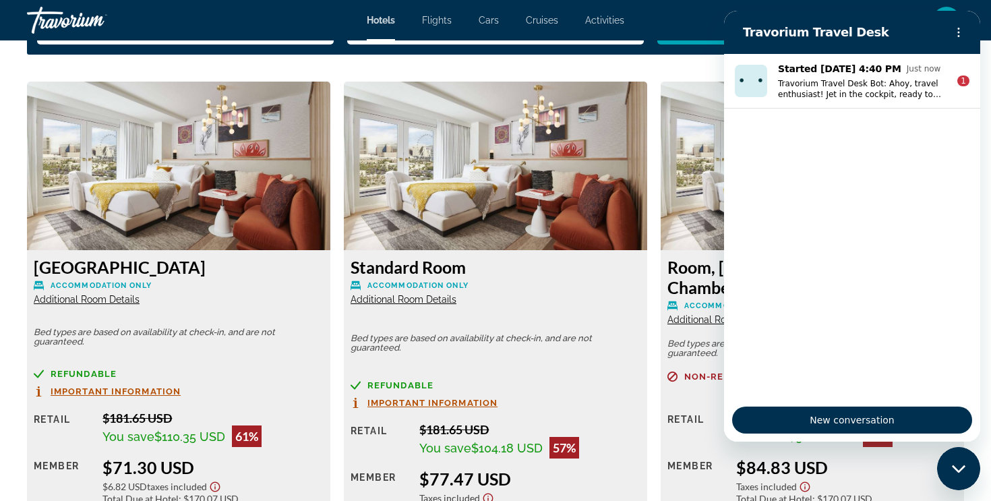
scroll to position [1785, 0]
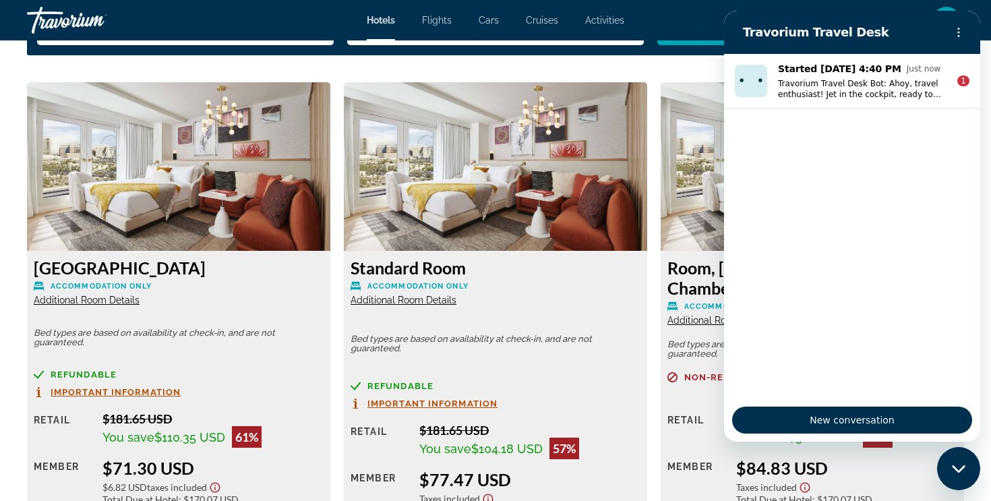
click at [243, 292] on div "[GEOGRAPHIC_DATA] Accommodation Only Additional Room Details" at bounding box center [179, 281] width 290 height 49
click at [109, 305] on div "[GEOGRAPHIC_DATA] Accommodation Only Additional Room Details" at bounding box center [179, 281] width 290 height 49
click at [109, 303] on span "Additional Room Details" at bounding box center [87, 300] width 106 height 11
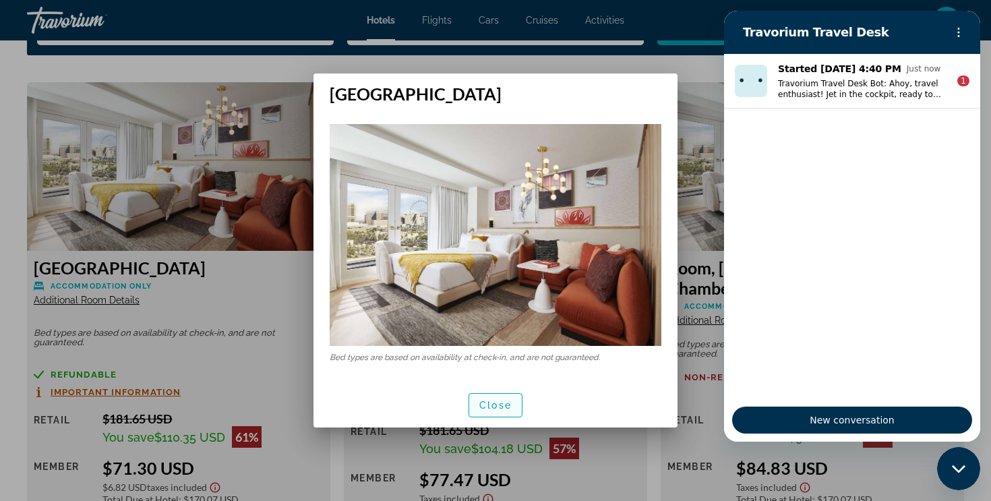
click at [494, 409] on span "Close" at bounding box center [495, 405] width 32 height 11
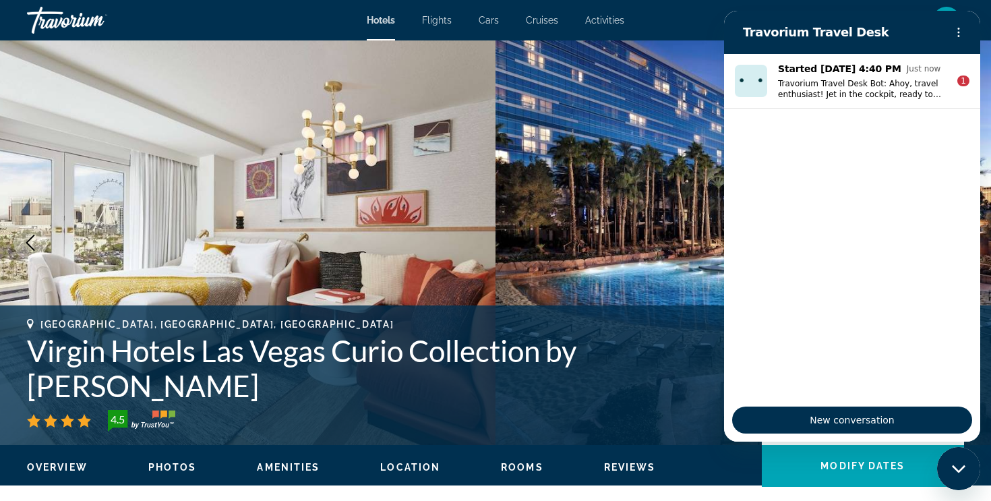
scroll to position [1785, 0]
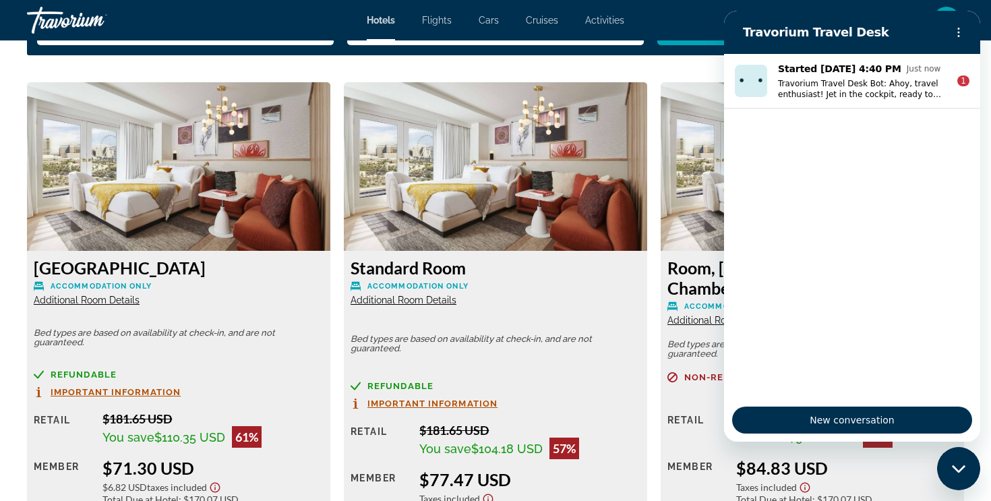
click at [118, 388] on span "Important Information" at bounding box center [116, 392] width 130 height 9
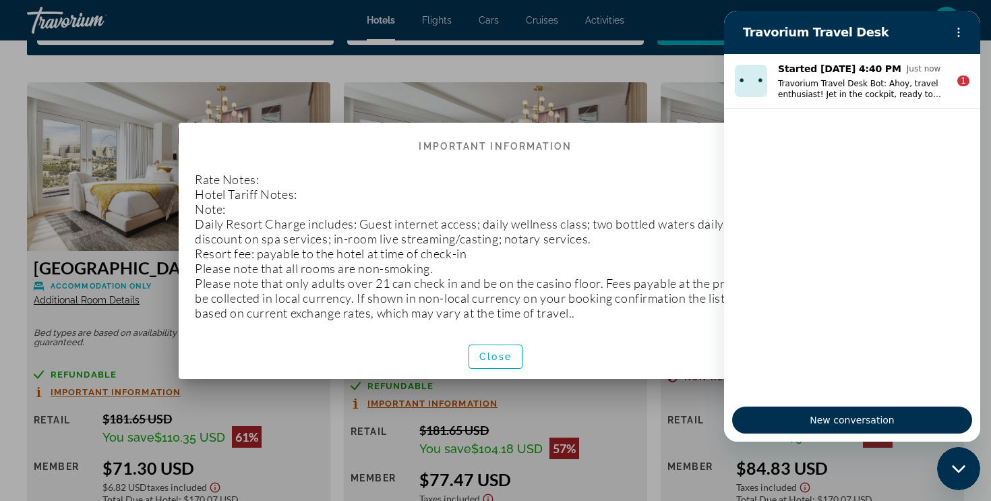
scroll to position [0, 0]
click at [483, 354] on span "Close" at bounding box center [495, 356] width 32 height 11
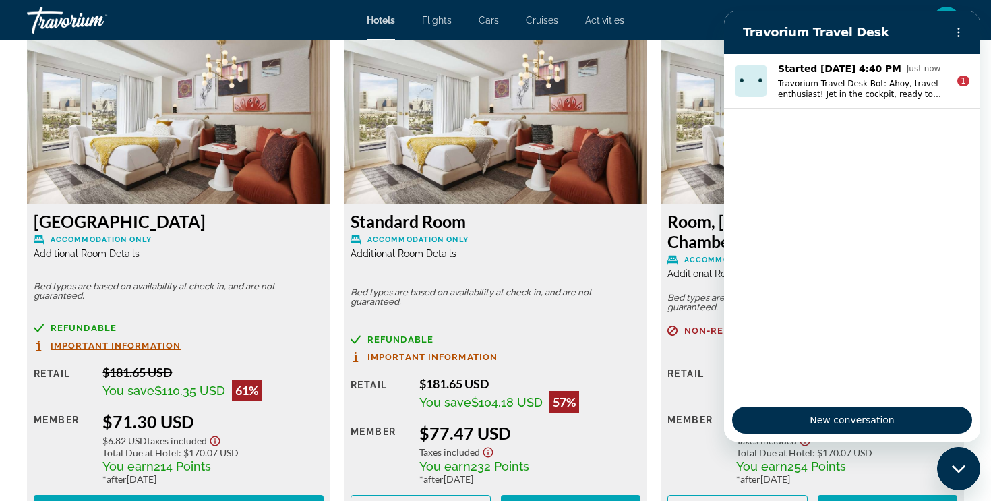
scroll to position [1833, 0]
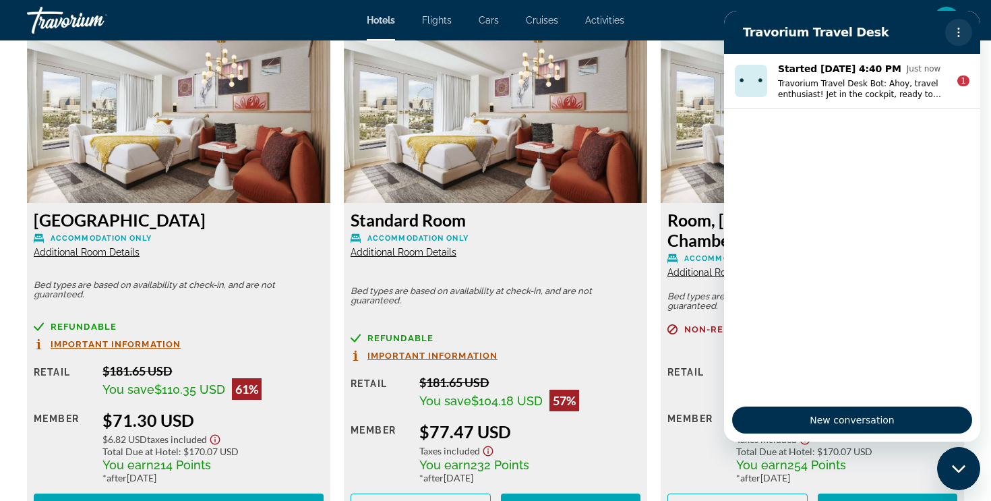
click at [958, 34] on icon "Options menu" at bounding box center [958, 32] width 11 height 11
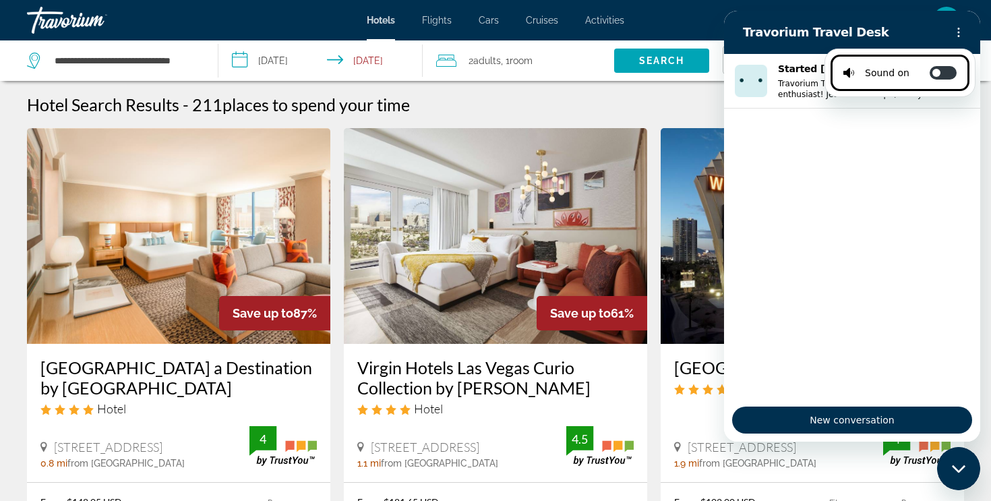
click at [957, 466] on icon "Close messaging window" at bounding box center [959, 468] width 14 height 9
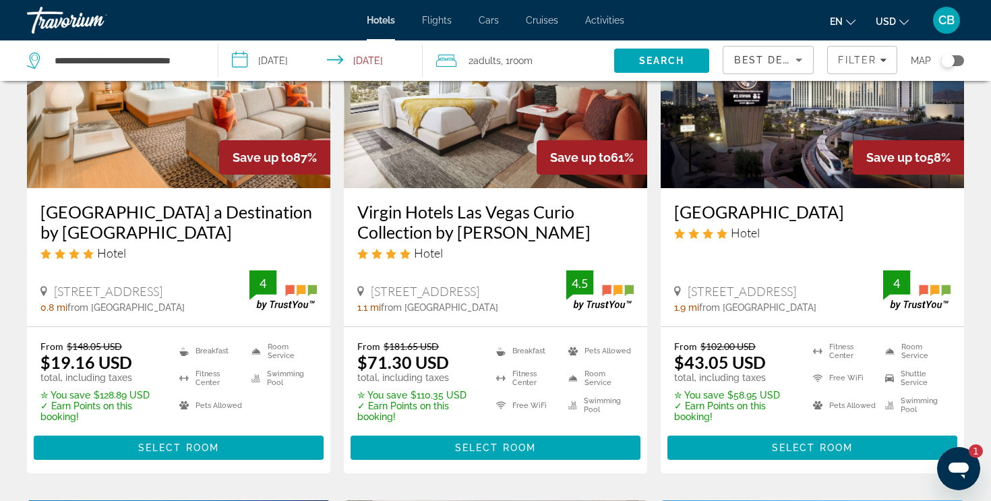
scroll to position [157, 0]
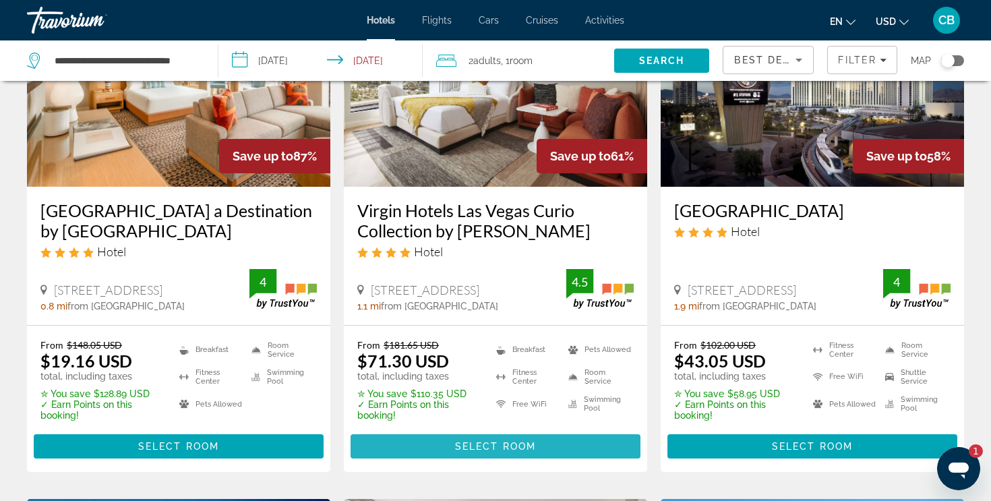
click at [447, 439] on span "Main content" at bounding box center [495, 446] width 290 height 32
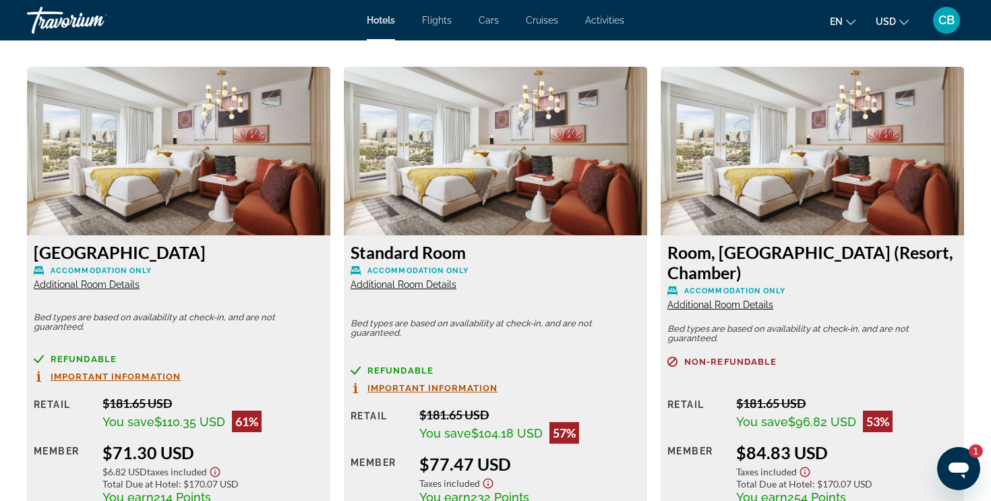
scroll to position [1822, 0]
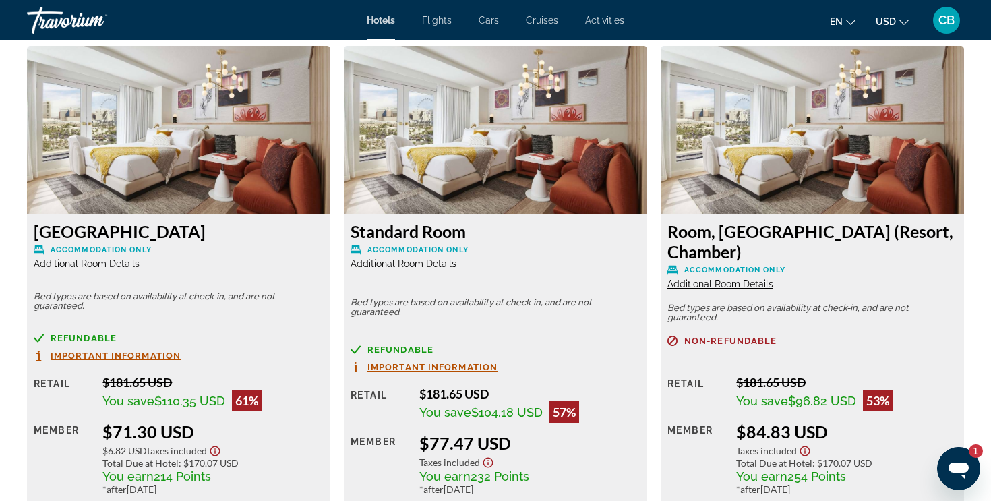
click at [705, 278] on span "Additional Room Details" at bounding box center [720, 283] width 106 height 11
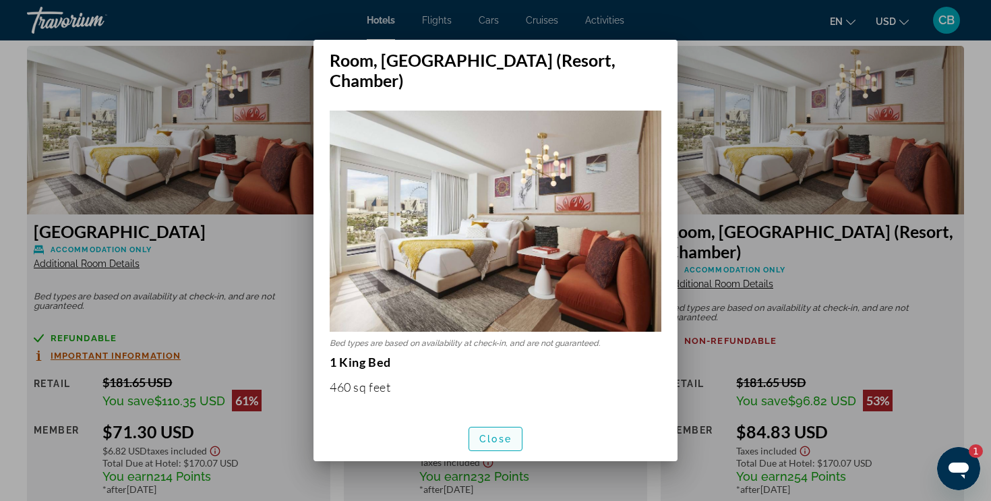
click at [491, 437] on span "button" at bounding box center [495, 439] width 53 height 32
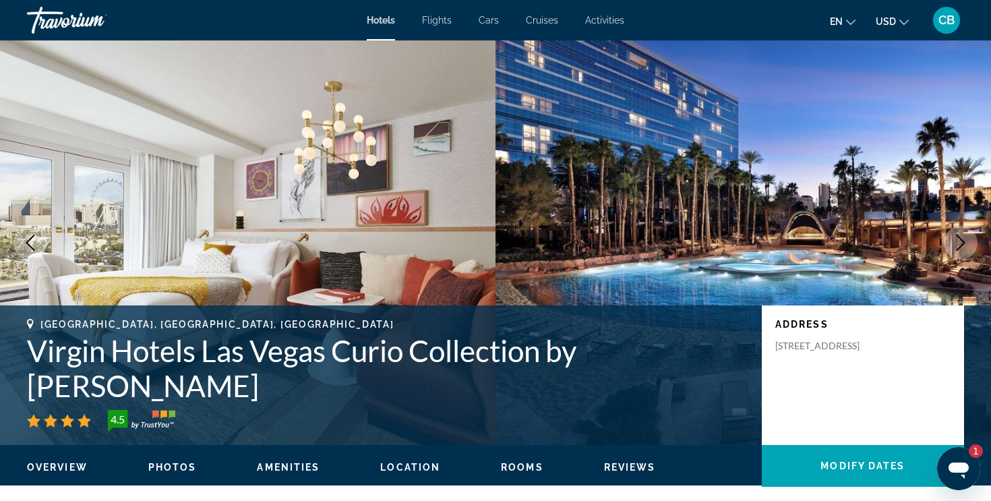
scroll to position [1822, 0]
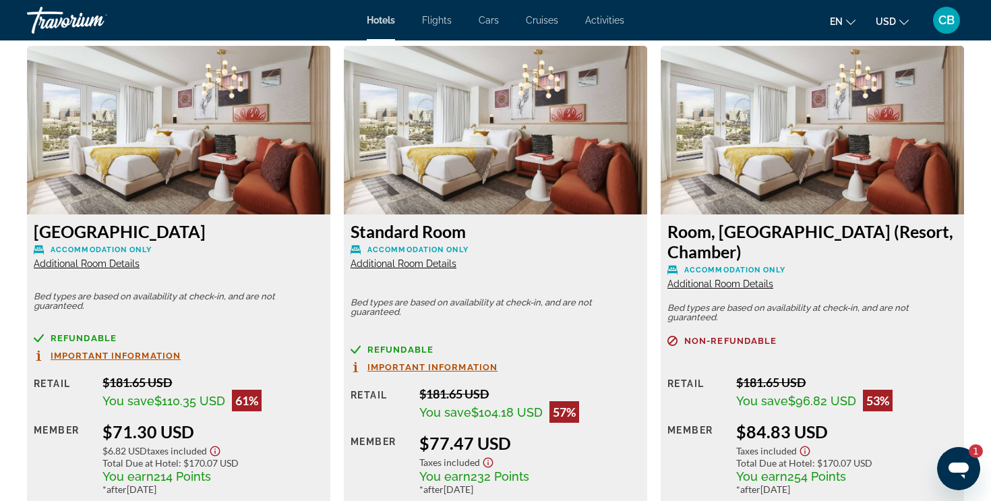
click at [104, 264] on span "Additional Room Details" at bounding box center [87, 263] width 106 height 11
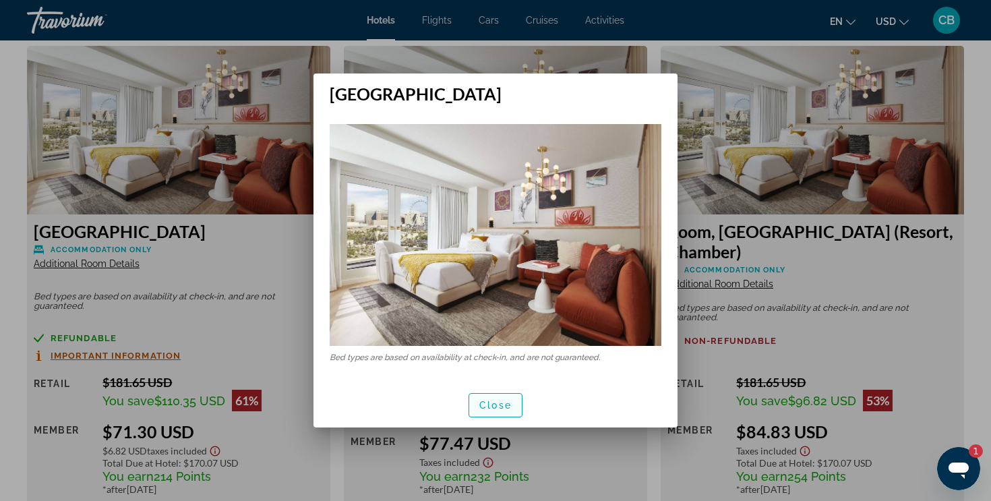
click at [492, 408] on span "Close" at bounding box center [495, 405] width 32 height 11
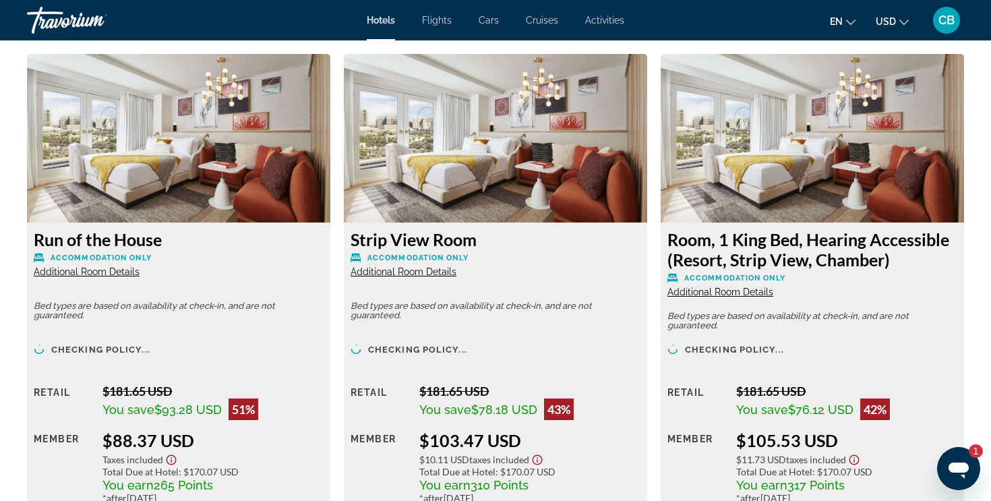
scroll to position [3347, 0]
click at [431, 266] on span "Additional Room Details" at bounding box center [403, 271] width 106 height 11
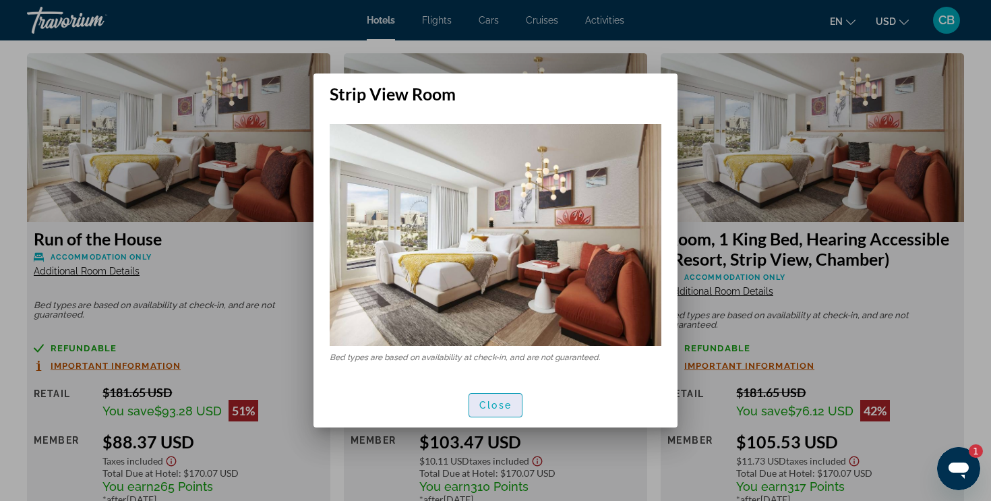
click at [495, 416] on span "button" at bounding box center [495, 405] width 53 height 32
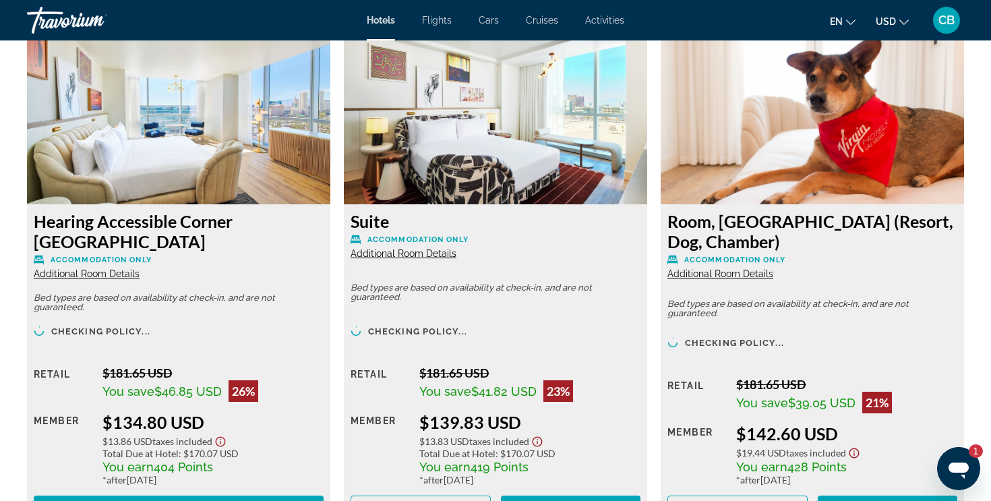
scroll to position [5935, 0]
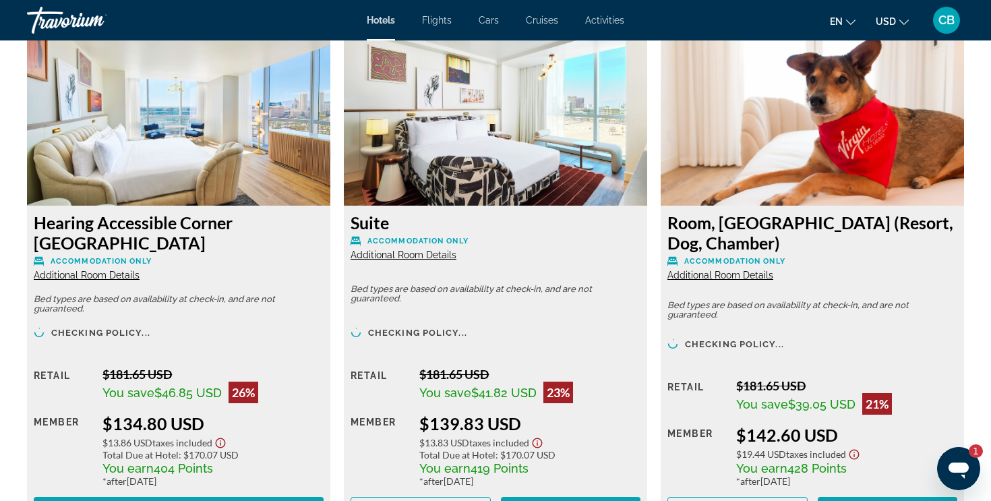
click at [390, 249] on span "Additional Room Details" at bounding box center [403, 254] width 106 height 11
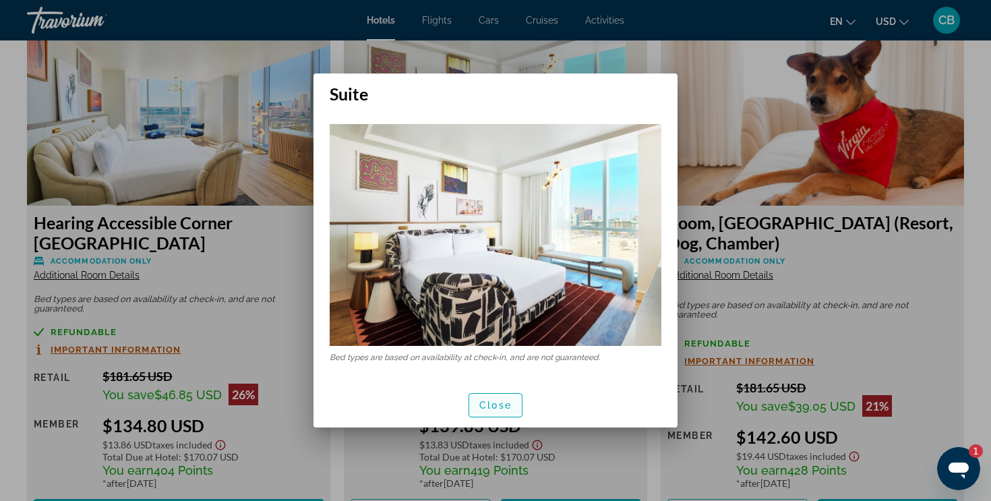
click at [491, 404] on span "Close" at bounding box center [495, 405] width 32 height 11
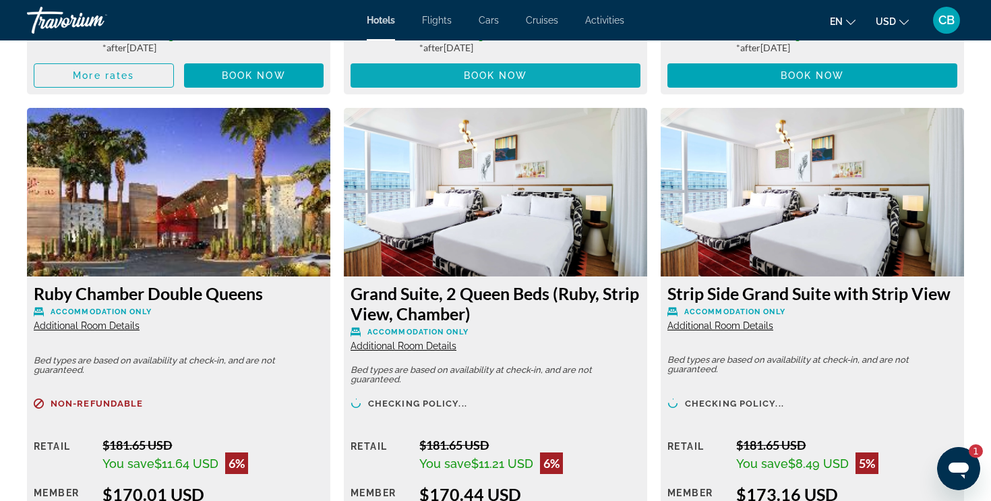
scroll to position [9393, 0]
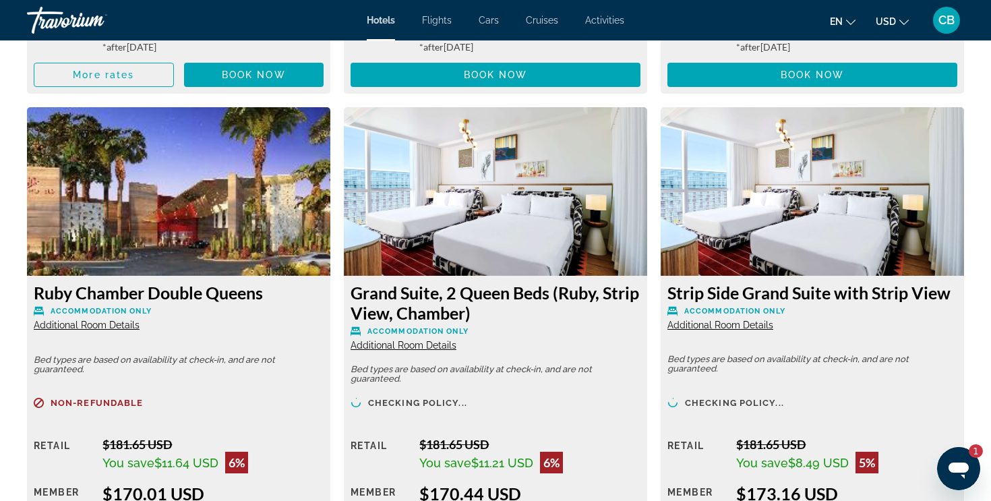
click at [61, 30] on div "Travorium" at bounding box center [94, 20] width 135 height 35
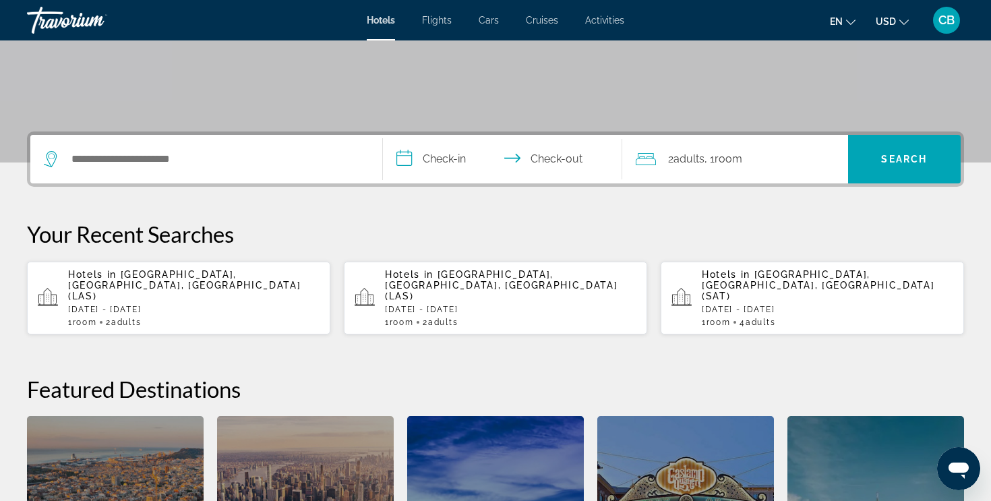
scroll to position [256, 0]
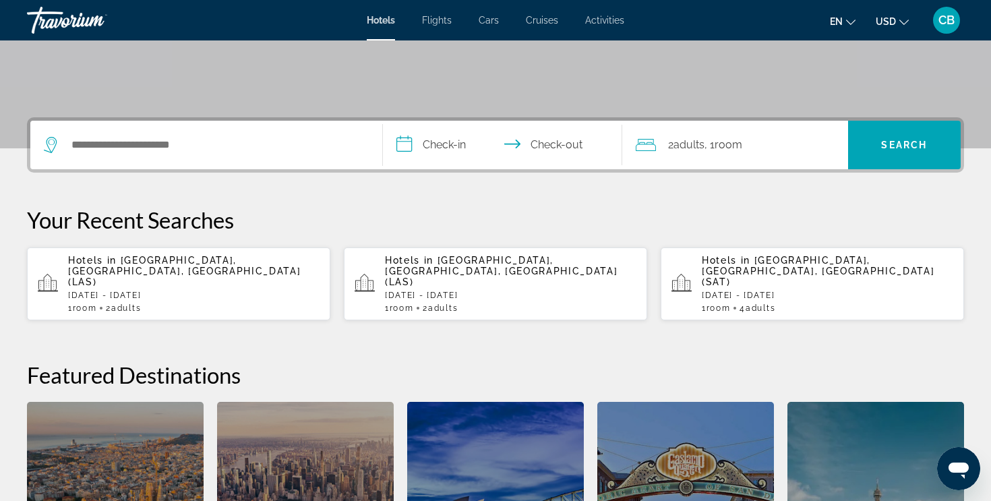
click at [179, 280] on div "Hotels in [GEOGRAPHIC_DATA], [GEOGRAPHIC_DATA], [GEOGRAPHIC_DATA] ([GEOGRAPHIC_…" at bounding box center [193, 284] width 251 height 58
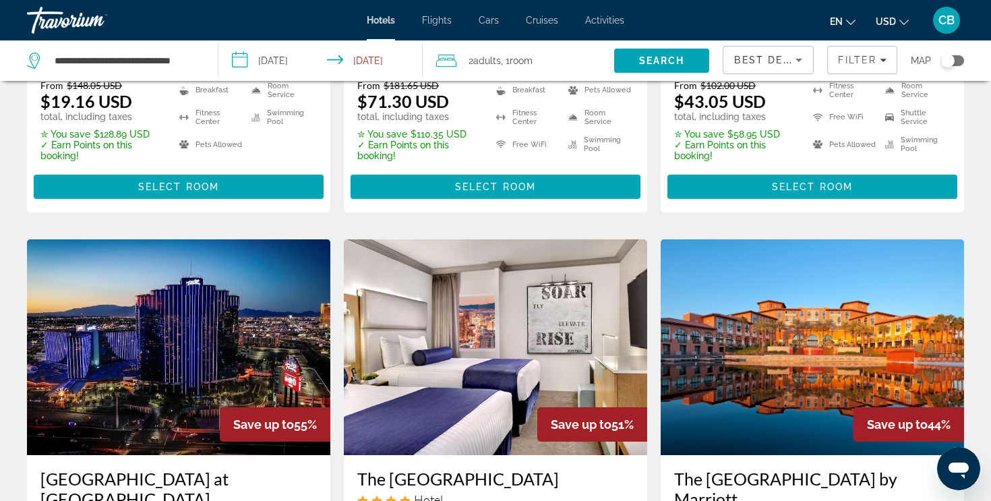
scroll to position [415, 0]
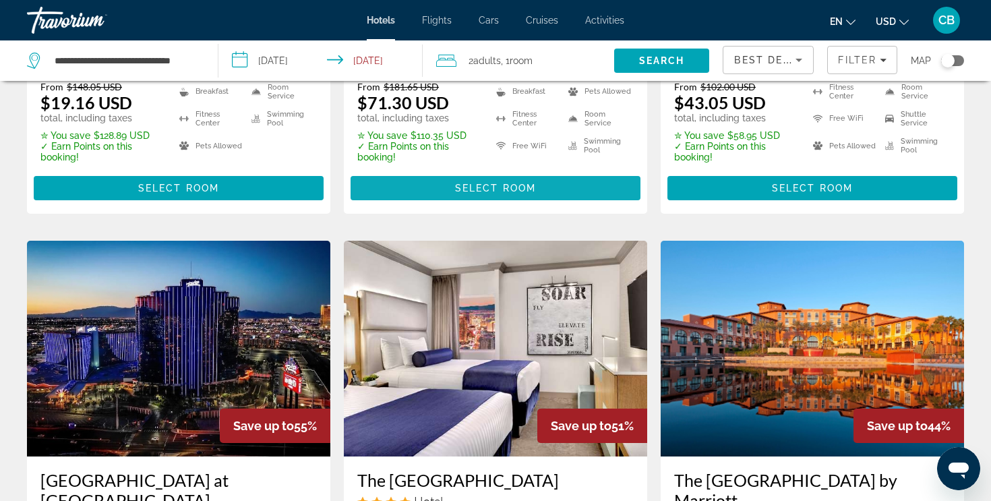
click at [469, 195] on span "Main content" at bounding box center [495, 188] width 290 height 32
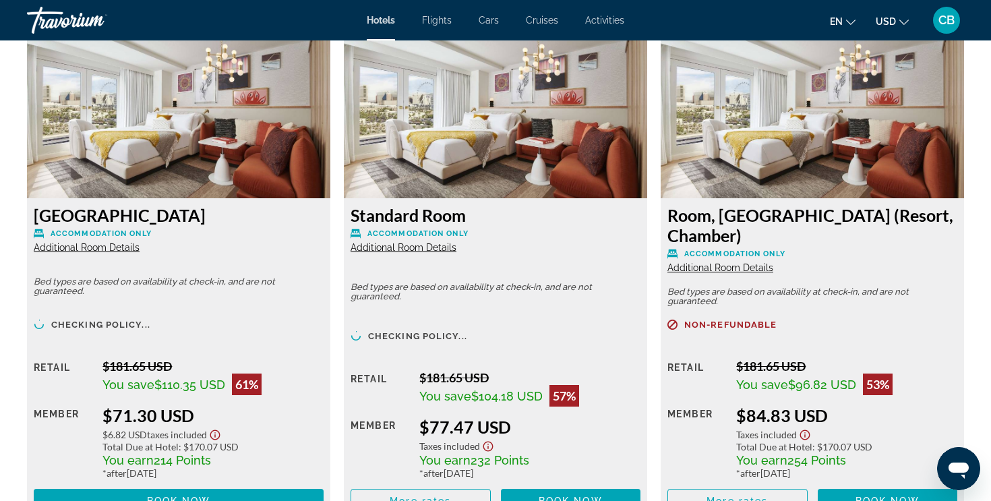
scroll to position [1842, 0]
